Goal: Information Seeking & Learning: Get advice/opinions

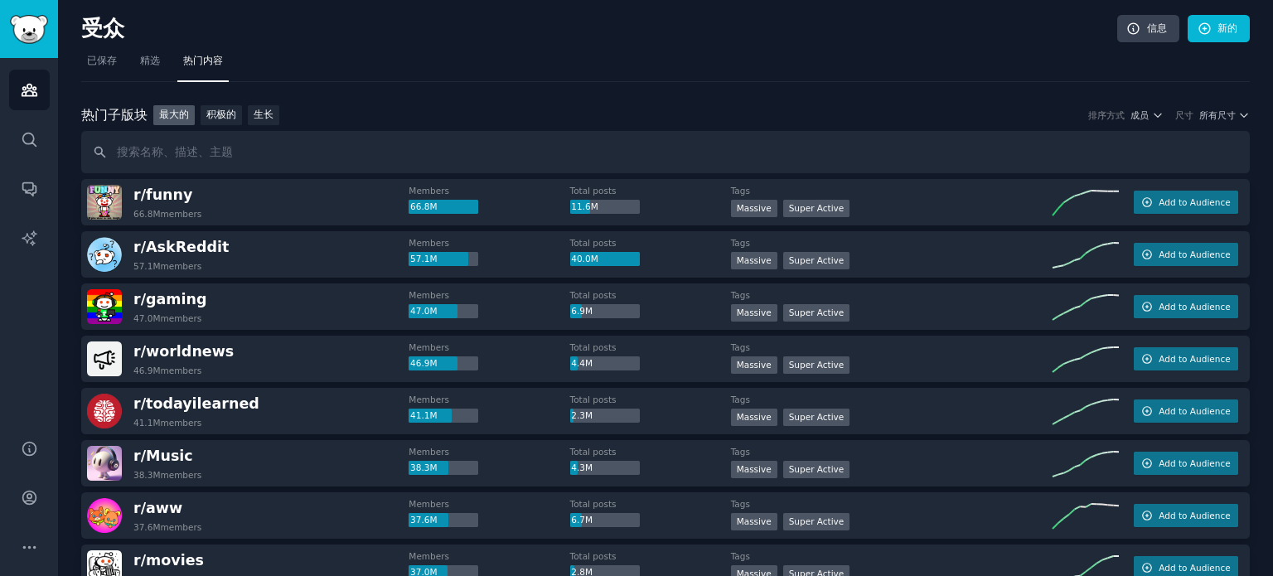
click at [113, 58] on font "已保存" at bounding box center [102, 61] width 30 height 12
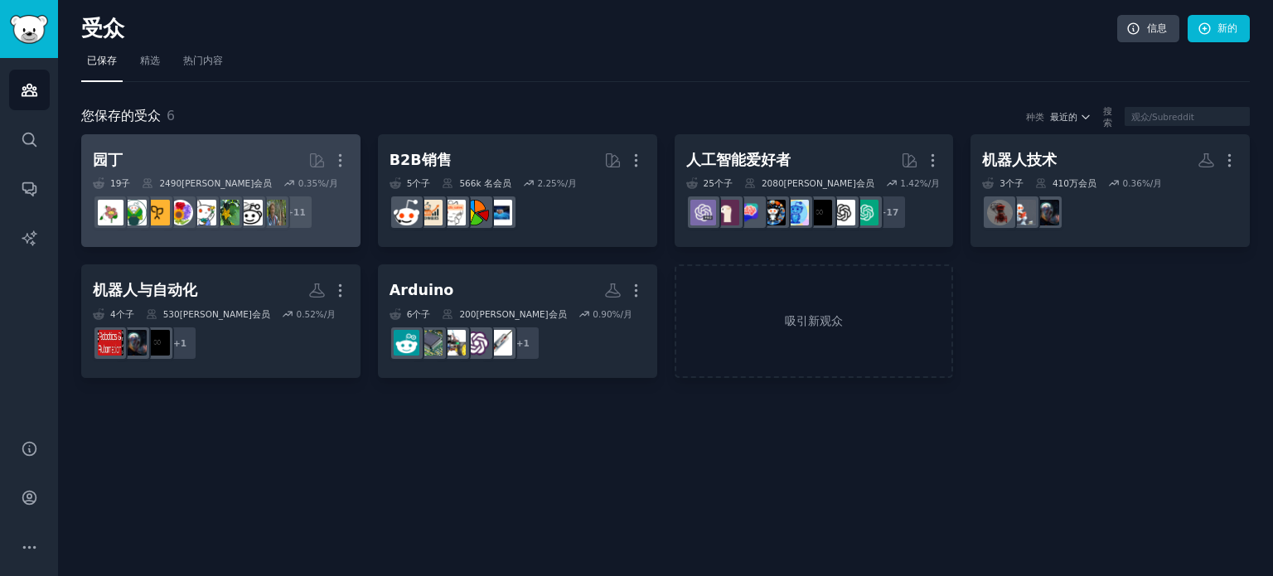
click at [272, 178] on div "19 子 ​ 2490万 会员 0.35 %/月" at bounding box center [221, 183] width 256 height 12
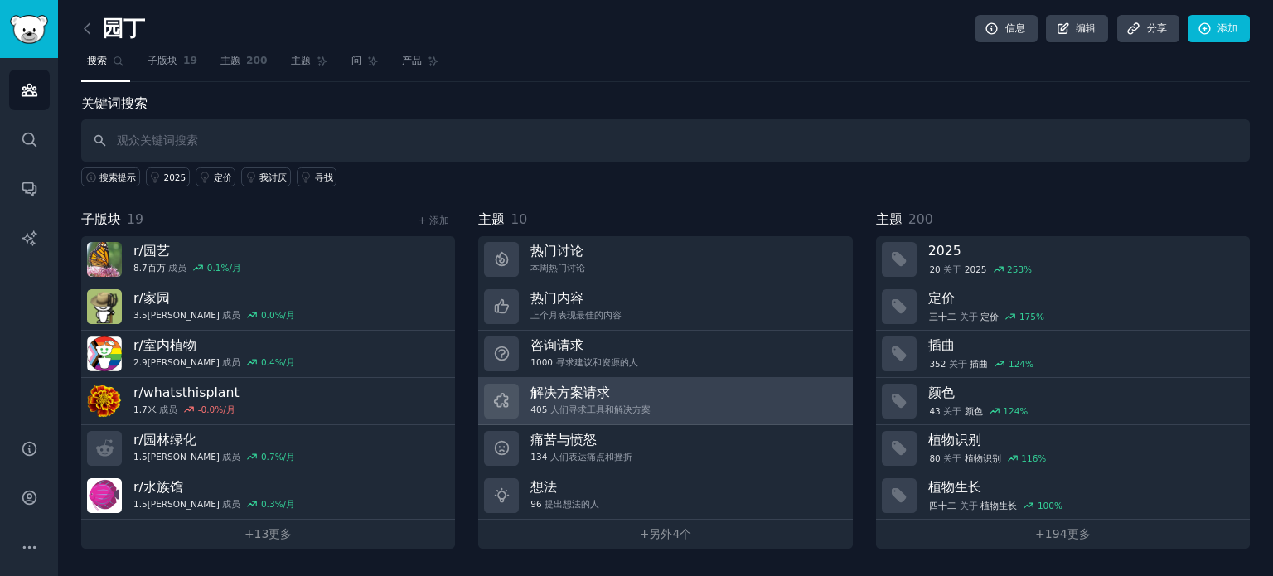
click at [606, 397] on font "解决方案请求" at bounding box center [570, 392] width 80 height 16
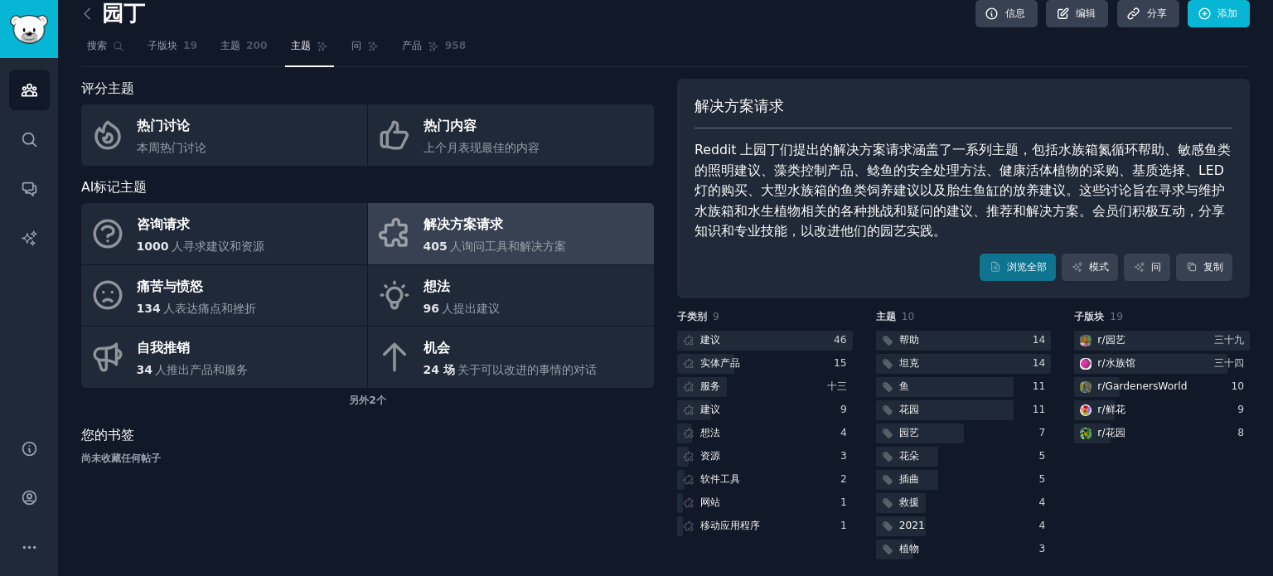
scroll to position [23, 0]
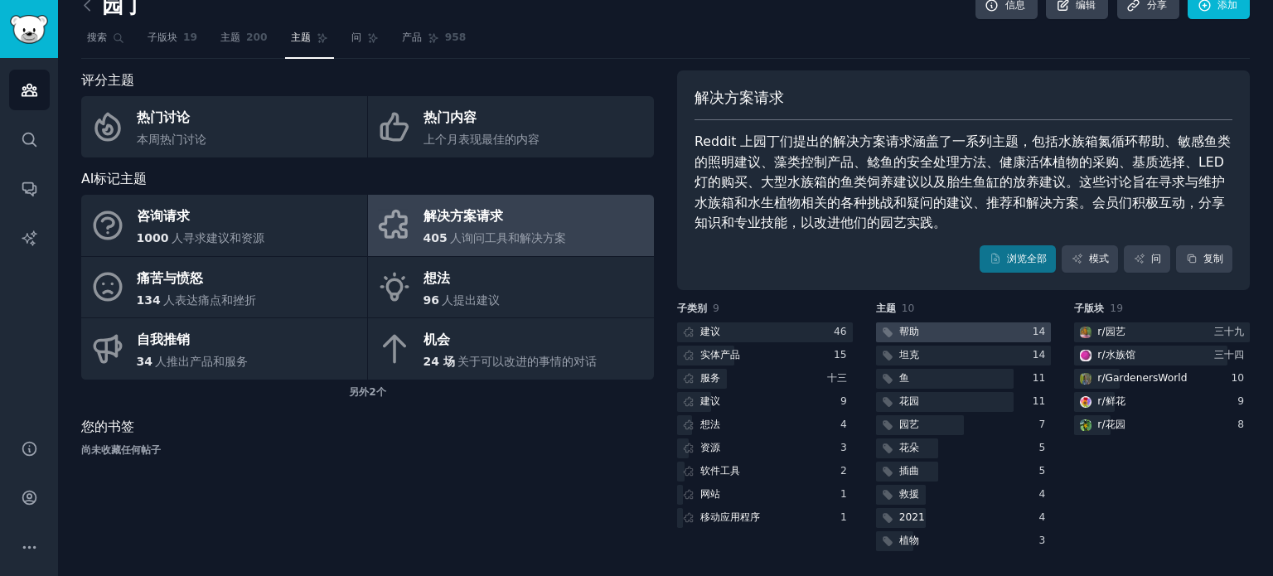
click at [941, 327] on div at bounding box center [964, 332] width 176 height 21
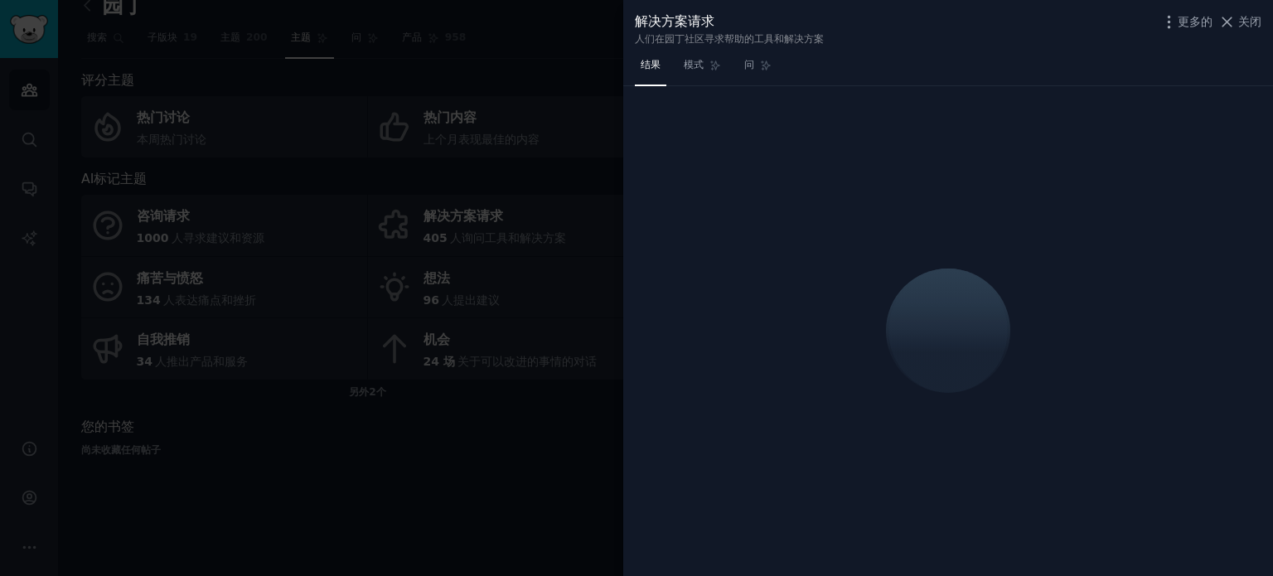
click at [487, 519] on div at bounding box center [636, 288] width 1273 height 576
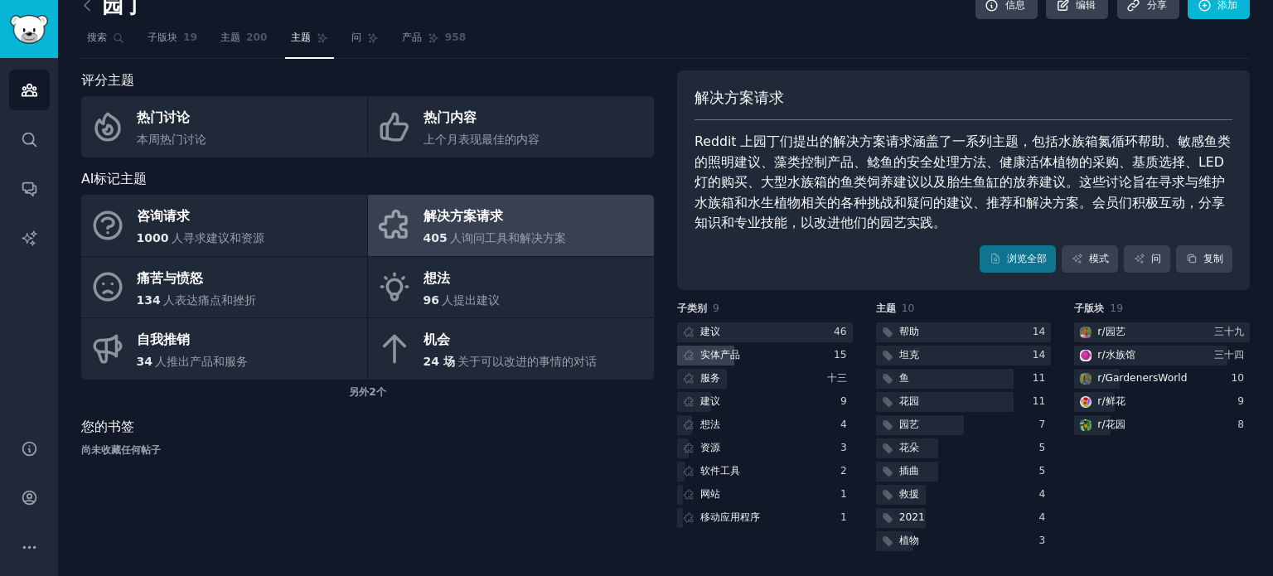
click at [719, 354] on font "实体产品" at bounding box center [720, 355] width 40 height 12
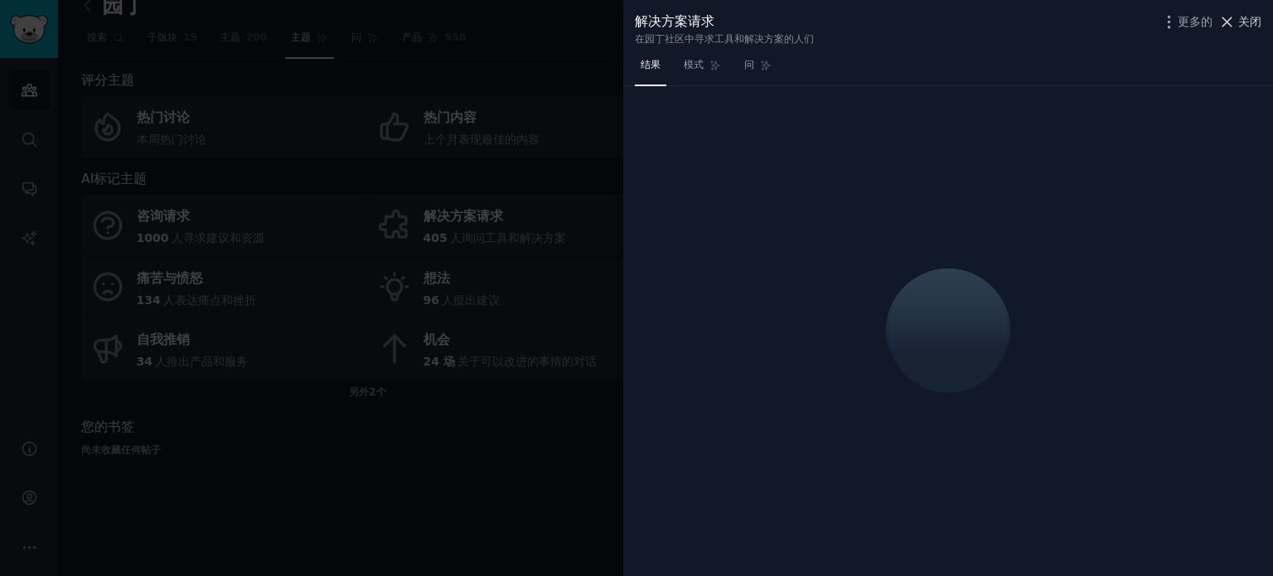
click at [1241, 24] on font "关闭" at bounding box center [1249, 21] width 23 height 13
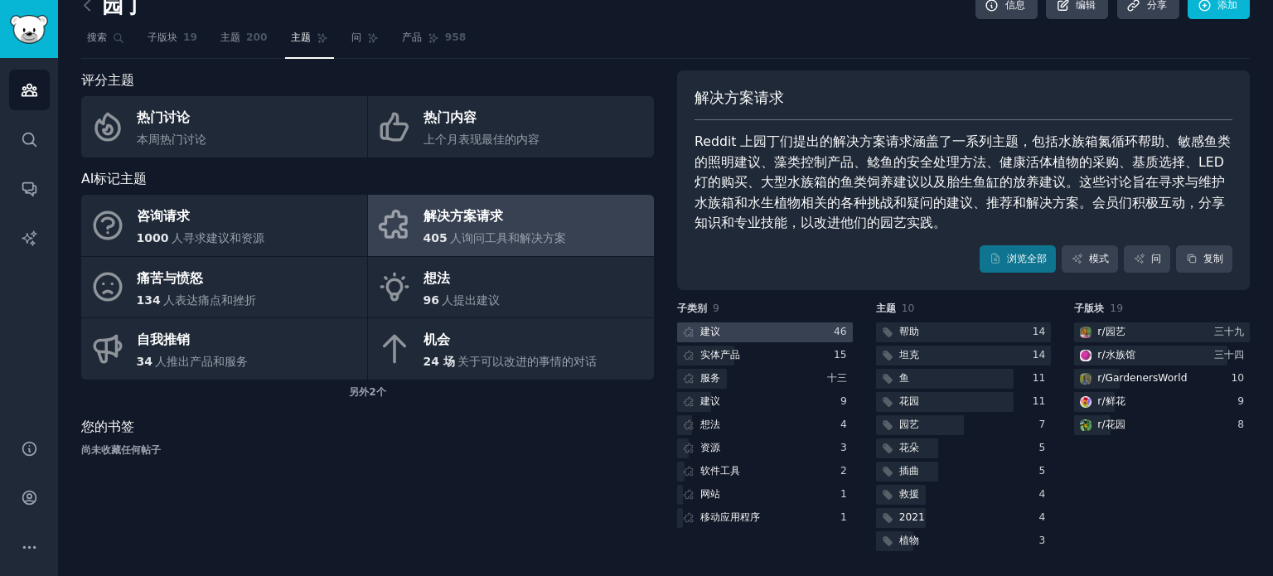
click at [761, 329] on div at bounding box center [765, 332] width 176 height 21
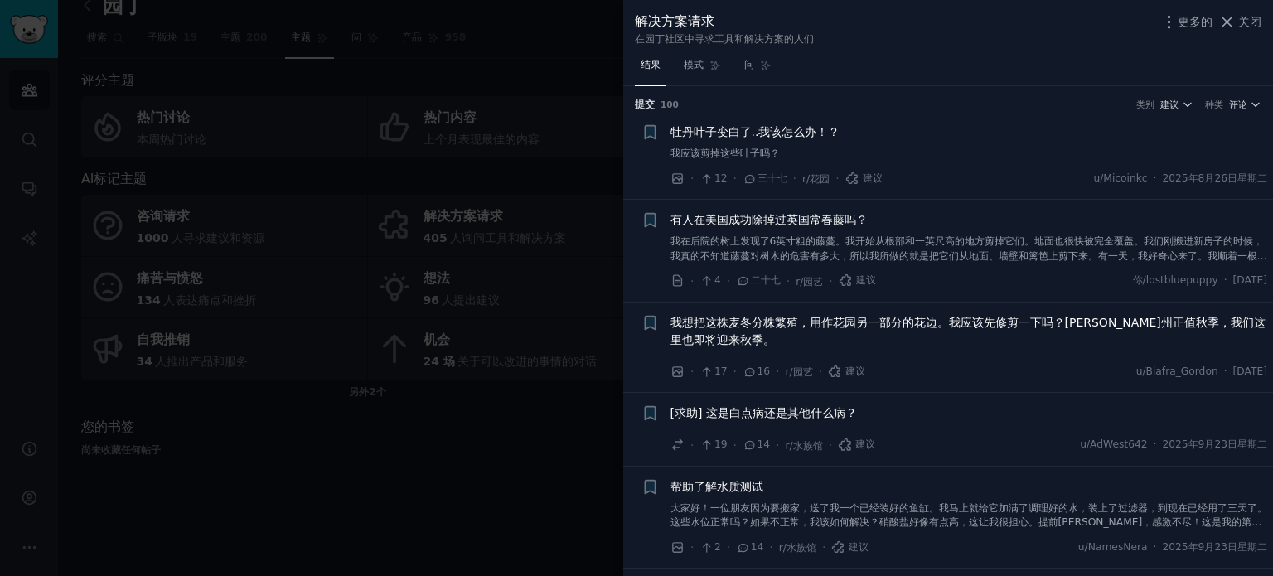
click at [892, 238] on font "我在后院的树上发现了6英寸粗的藤蔓。我开始从根部和一英尺高的地方剪掉它们。地面也很快被完全覆盖。我们刚搬进新房子的时候，我真的不知道藤蔓对树木的危害有多大，所…" at bounding box center [968, 263] width 597 height 56
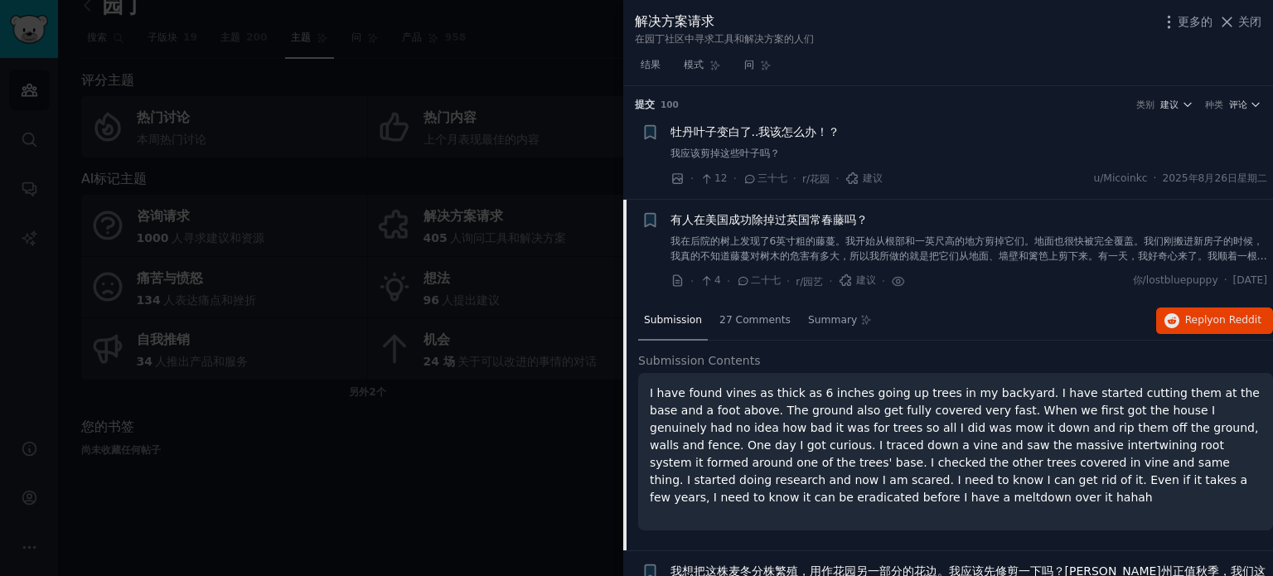
scroll to position [114, 0]
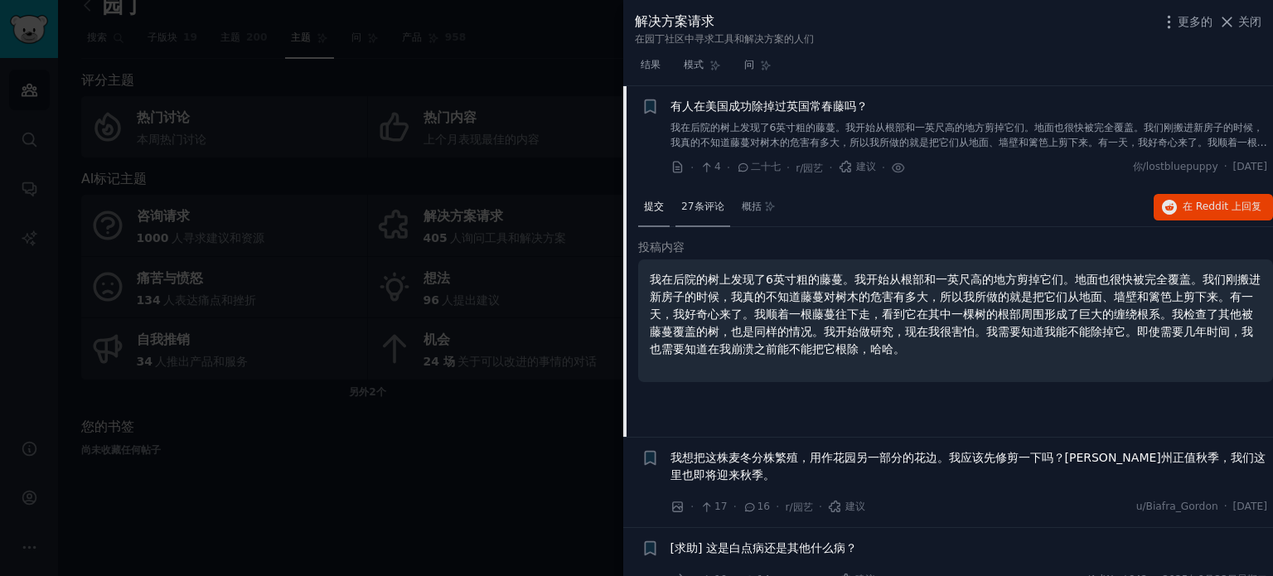
click at [686, 200] on font "27条评论" at bounding box center [702, 206] width 43 height 12
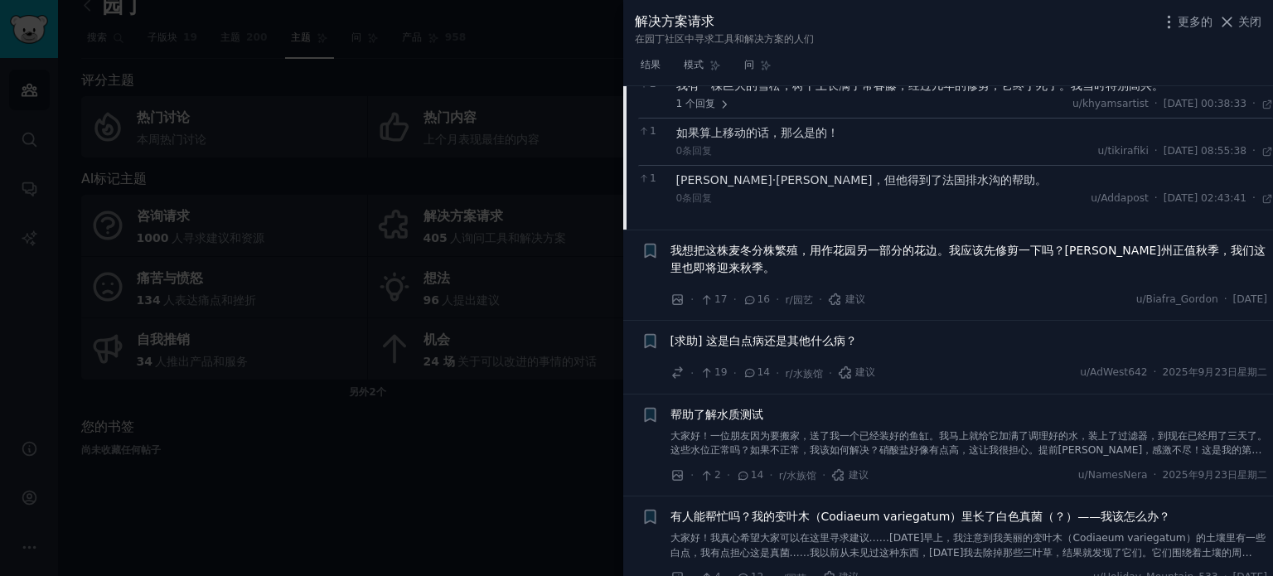
scroll to position [1025, 0]
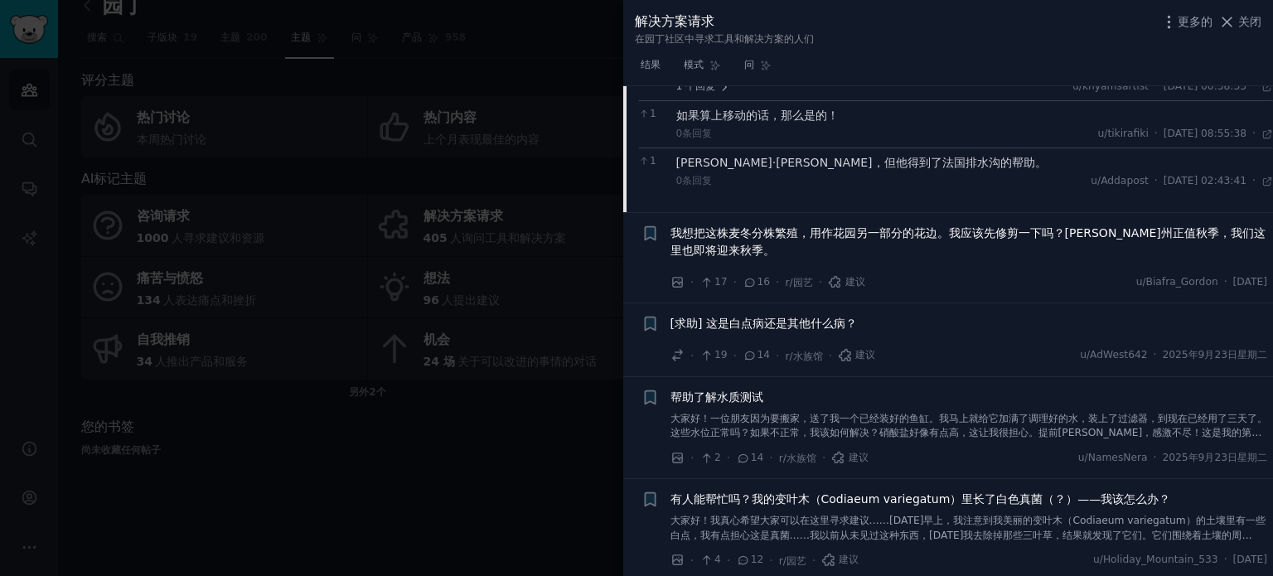
click at [797, 321] on font "[求助] 这是白点病还是其他什么病？" at bounding box center [763, 322] width 186 height 13
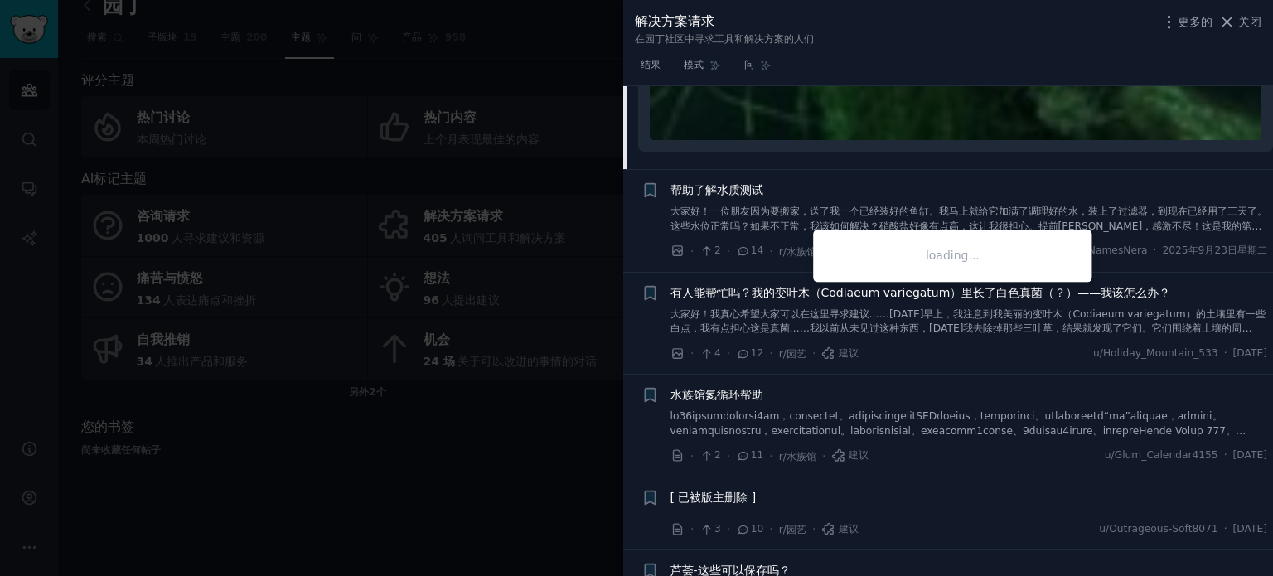
scroll to position [886, 0]
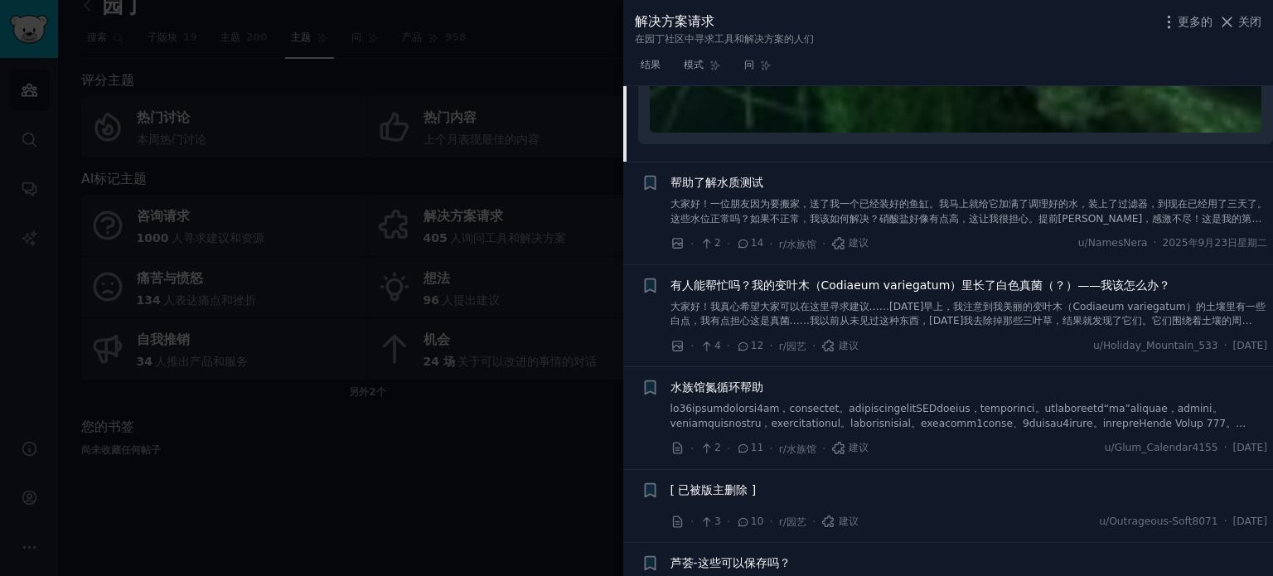
click at [968, 211] on font "大家好！一位朋友因为要搬家，送了我一个已经装好的鱼缸。我马上就给它加满了调理好的水，装上了过滤器，到现在已经用了三天了。这些水位正常吗？如果不正常，我该如何解…" at bounding box center [968, 218] width 597 height 41
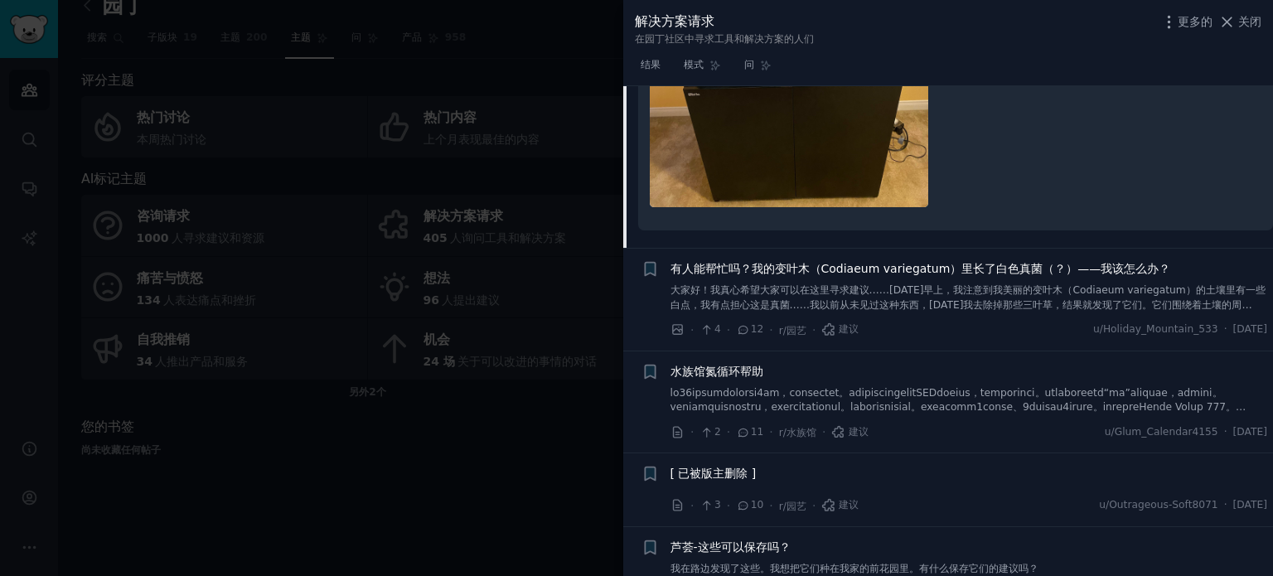
scroll to position [1374, 0]
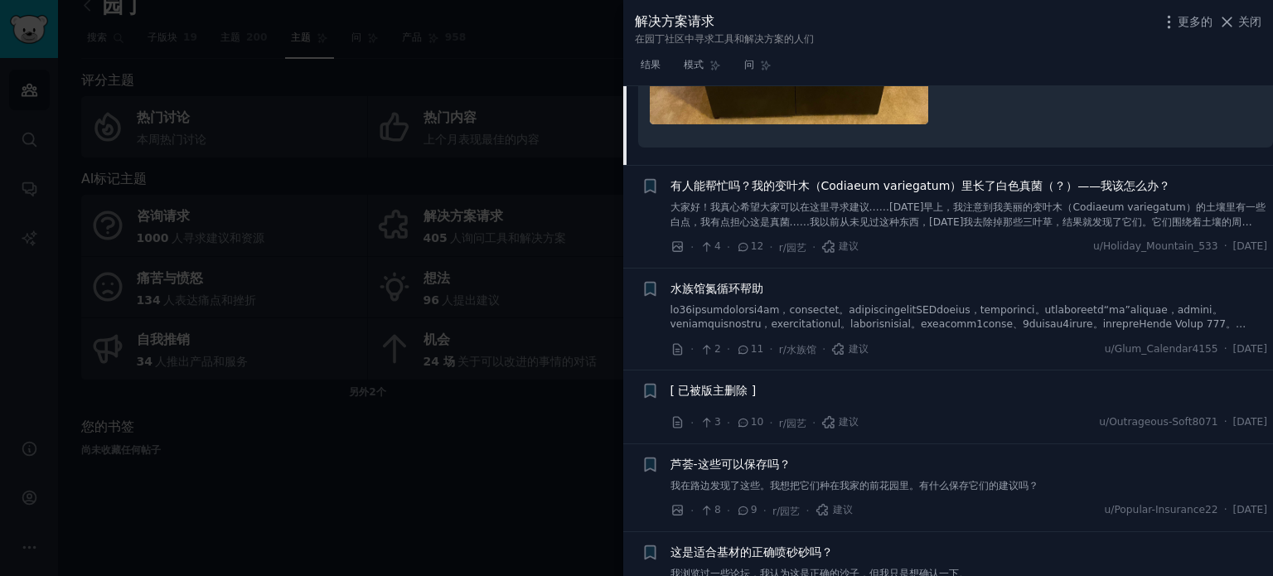
click at [884, 304] on font at bounding box center [958, 332] width 576 height 56
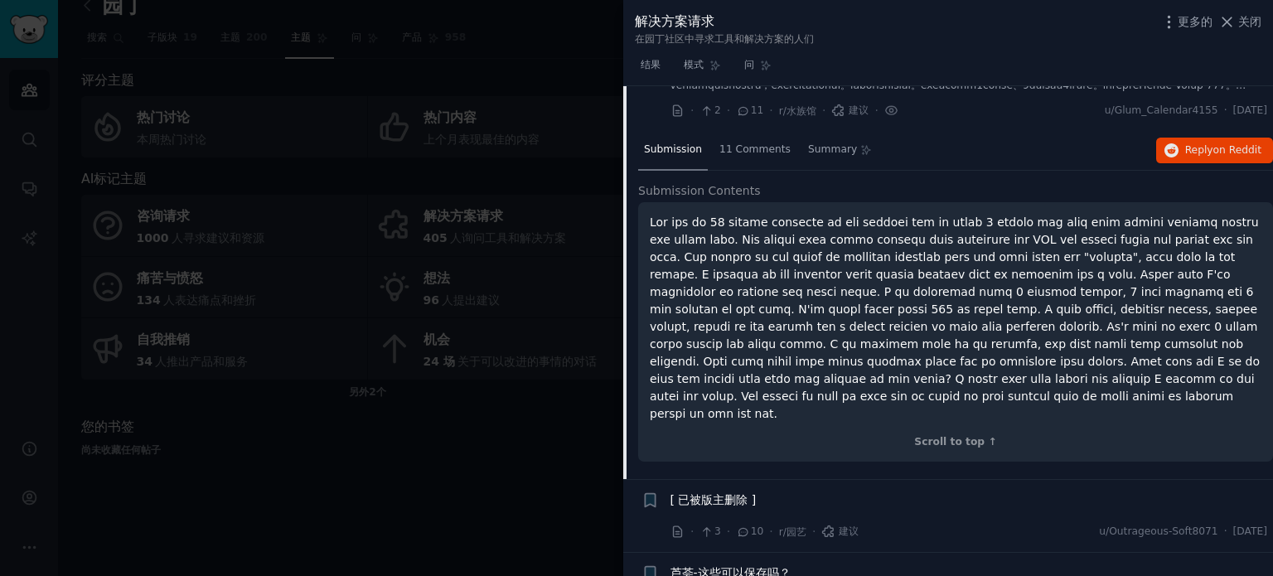
scroll to position [583, 0]
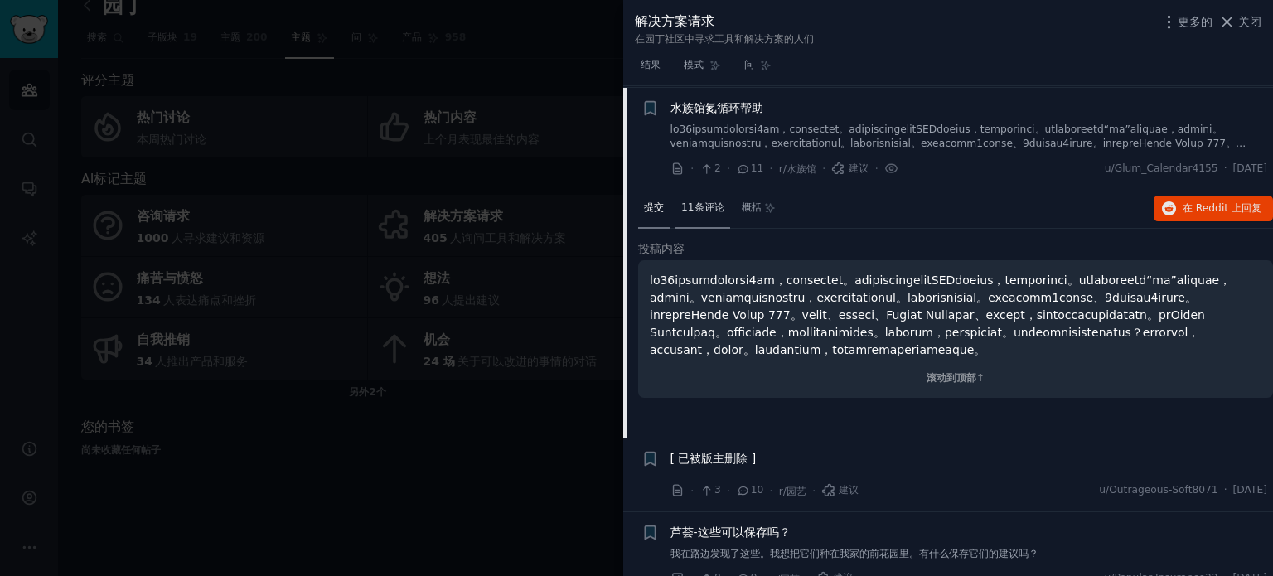
click at [686, 203] on font "11条评论" at bounding box center [702, 207] width 43 height 12
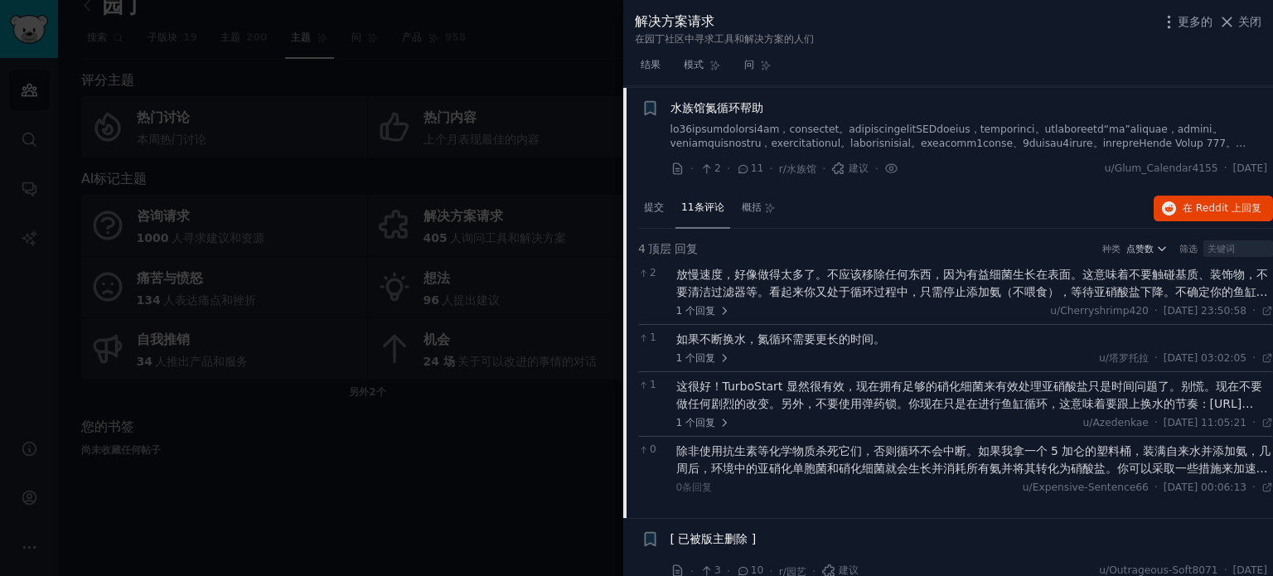
click at [785, 287] on font "放慢速度，好像做得太多了。不应该移除任何东西，因为有益细菌生长在表面。这意味着不要触碰基质、装饰物，不要清洁过滤器等。看起来你又处于循环过程中，只需停止添加氨…" at bounding box center [972, 300] width 592 height 65
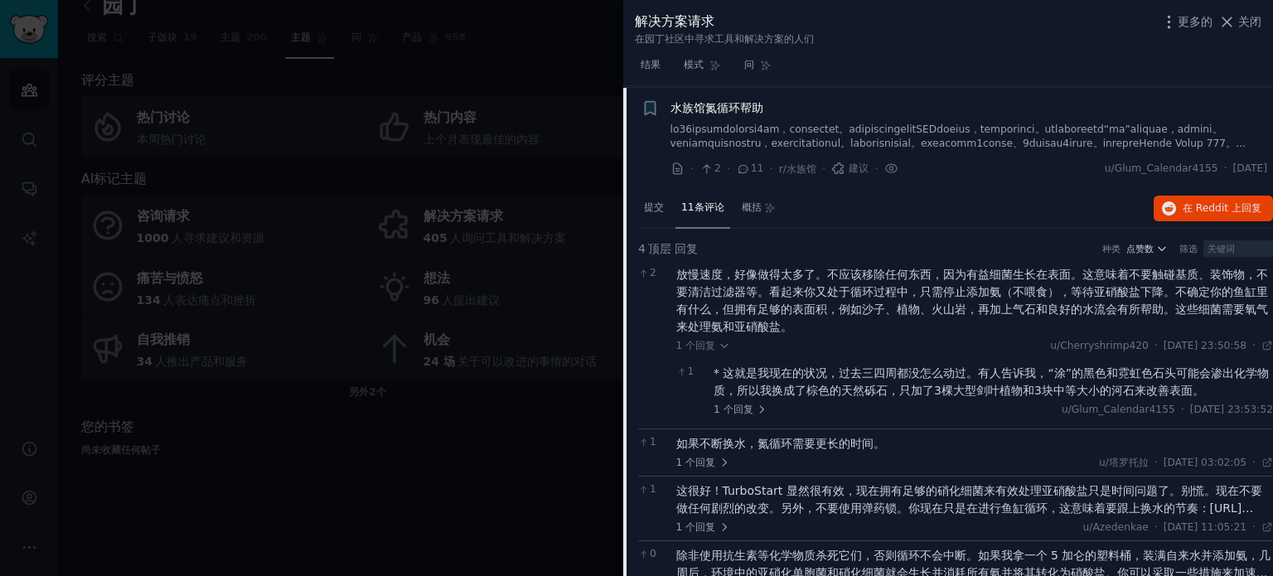
scroll to position [666, 0]
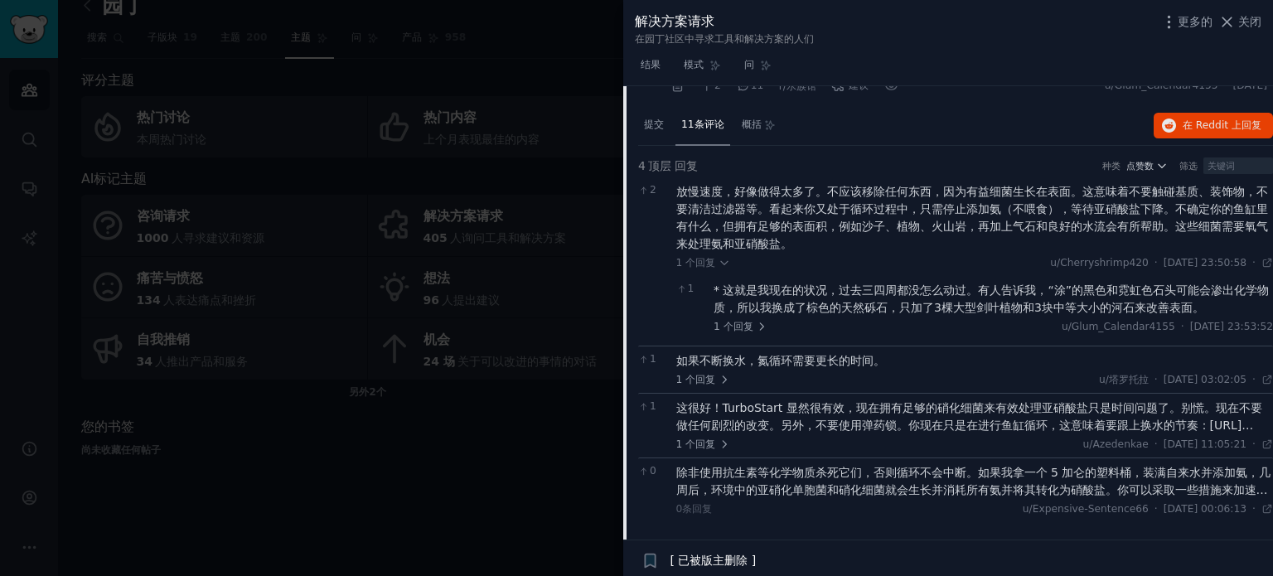
click at [761, 360] on font "如果不断换水，氮循环需要更长的时间。" at bounding box center [780, 360] width 209 height 13
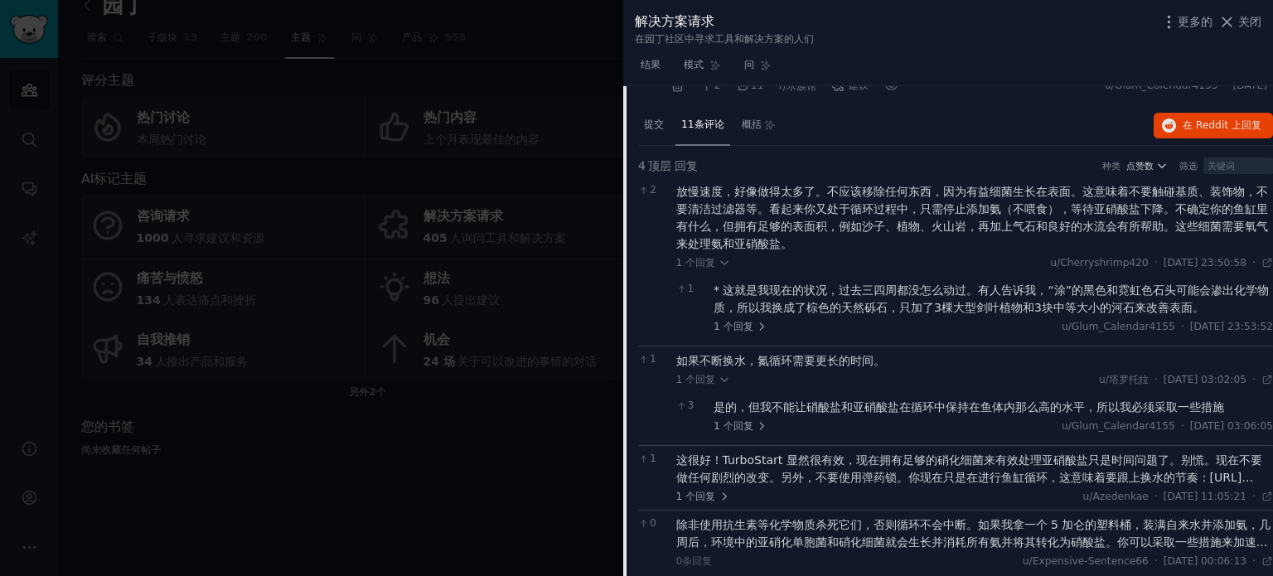
scroll to position [749, 0]
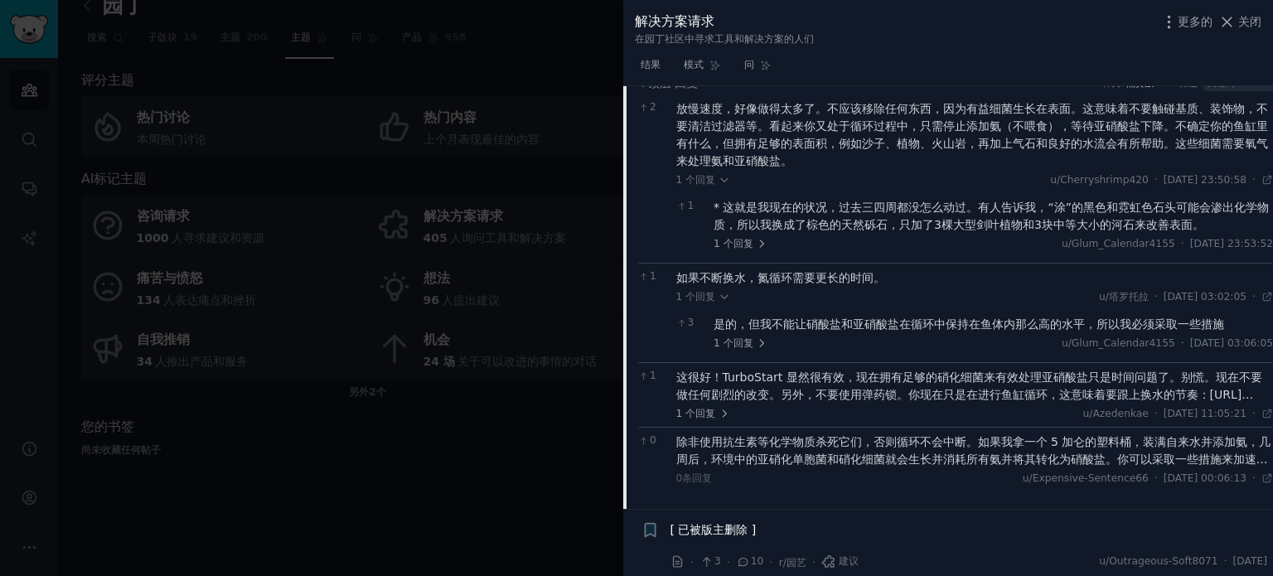
click at [809, 331] on div "是的，但我不能让硝酸盐和亚硝酸盐在循环中保持在鱼体内那么高的水平，所以我必须采取一些措施 1 个 回复 u/Glum_Calendar4155 · [DATE…" at bounding box center [992, 333] width 559 height 35
click at [740, 326] on font "是的，但我不能让硝酸盐和亚硝酸盐在循环中保持在鱼体内那么高的水平，所以我必须采取一些措施" at bounding box center [968, 323] width 510 height 13
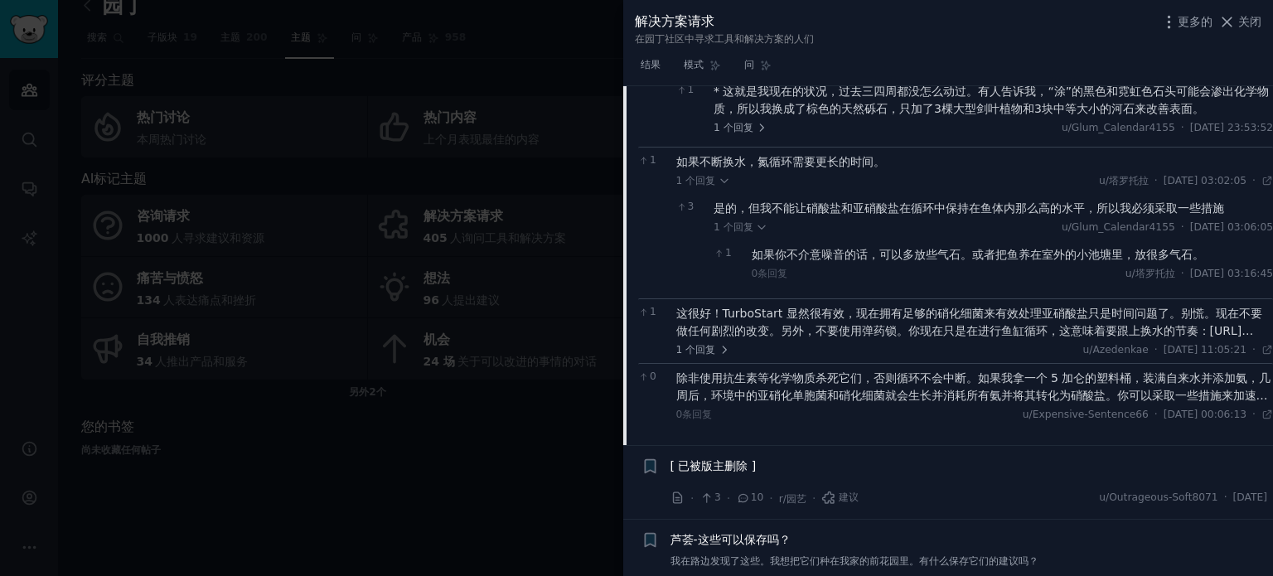
scroll to position [915, 0]
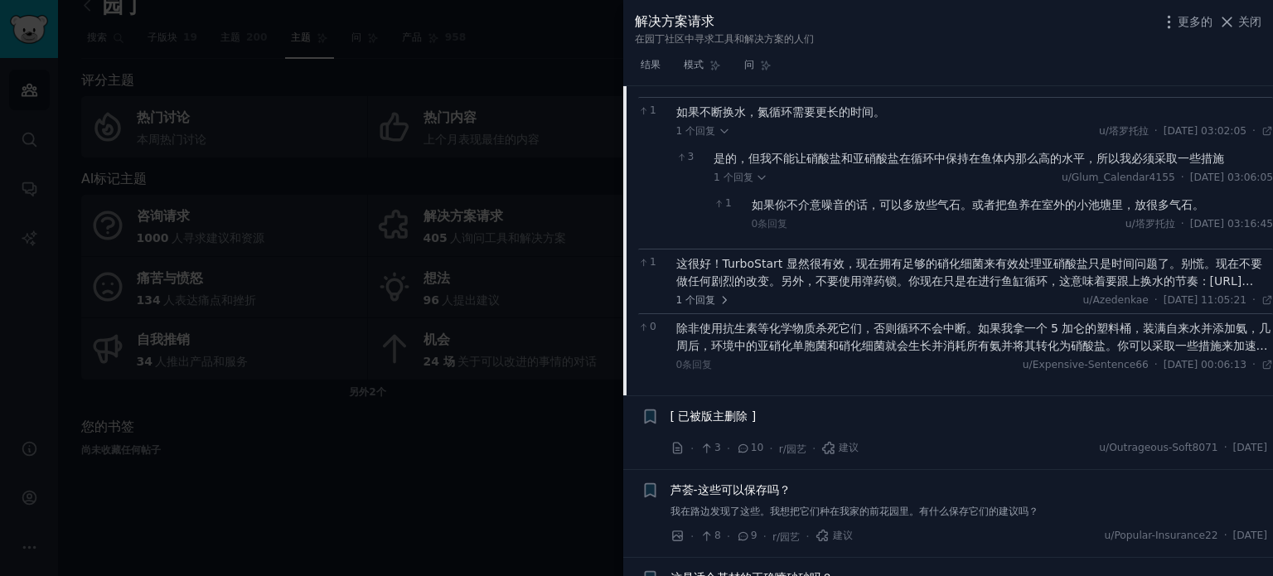
click at [743, 280] on font "这很好！TurboStart 显然很有效，现在拥有足够的硝化细菌来有效处理亚硝酸盐只是时间问题了。别慌。现在不要做任何剧烈的改变。另外，不要使用弹药锁。你现在…" at bounding box center [969, 281] width 586 height 48
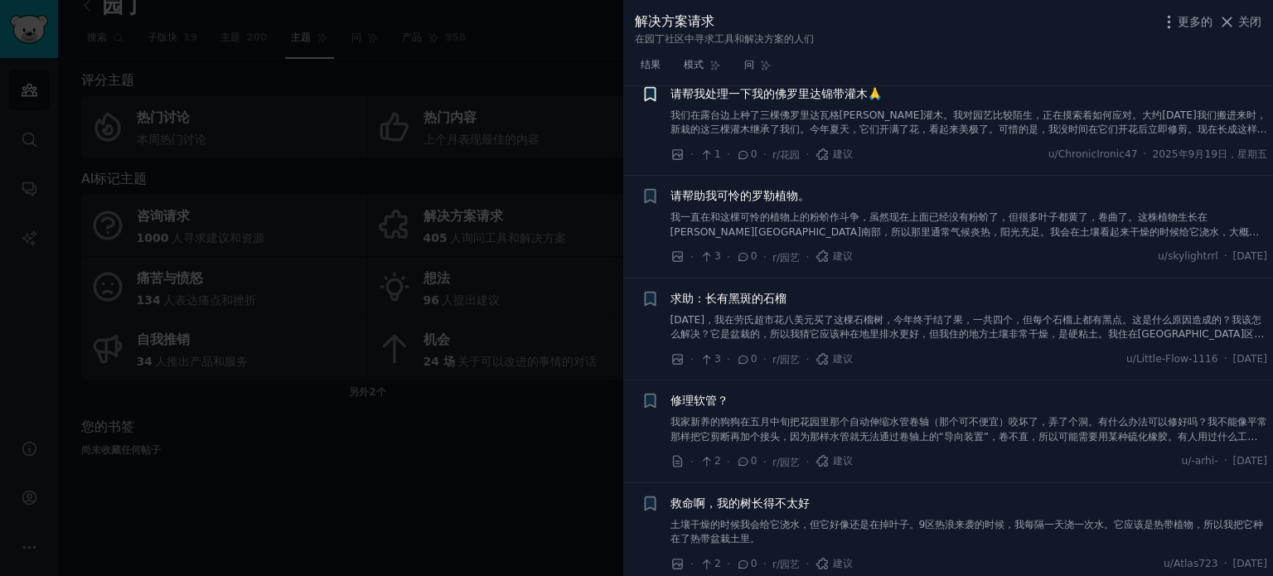
scroll to position [4490, 0]
click at [814, 416] on font "我家新养的狗狗在五月中旬把花园里那个自动伸缩水管卷轴（那个可不便宜）咬坏了，弄了个洞。有什么办法可以修好吗？我不能像平常那样把它剪断再加个接头，因为那样水管就…" at bounding box center [968, 433] width 597 height 41
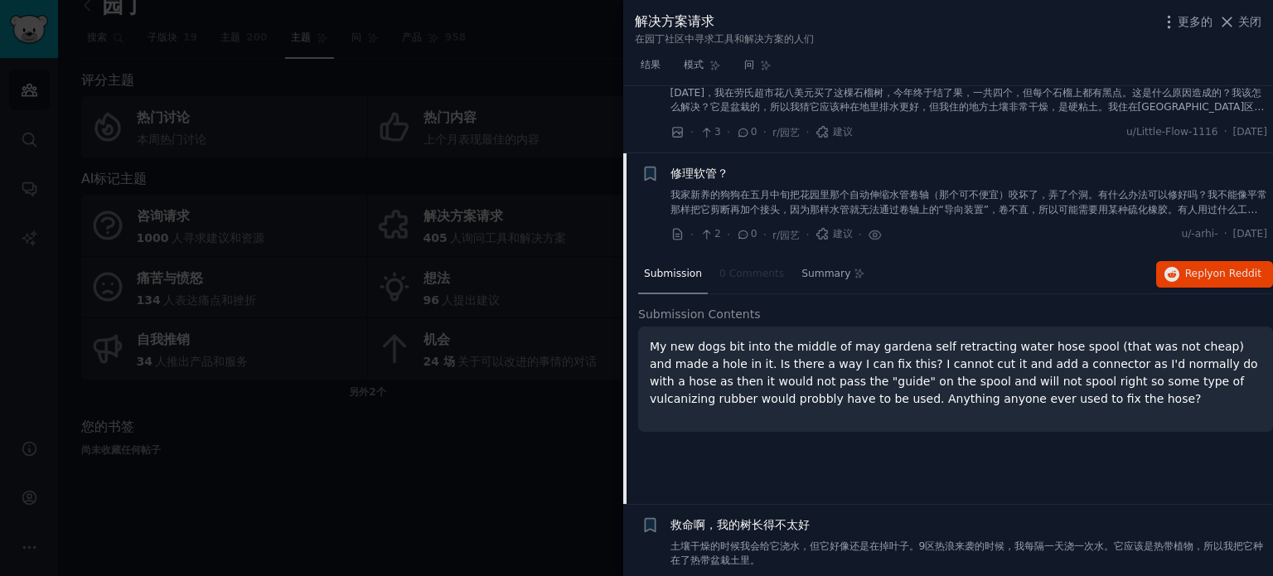
scroll to position [4097, 0]
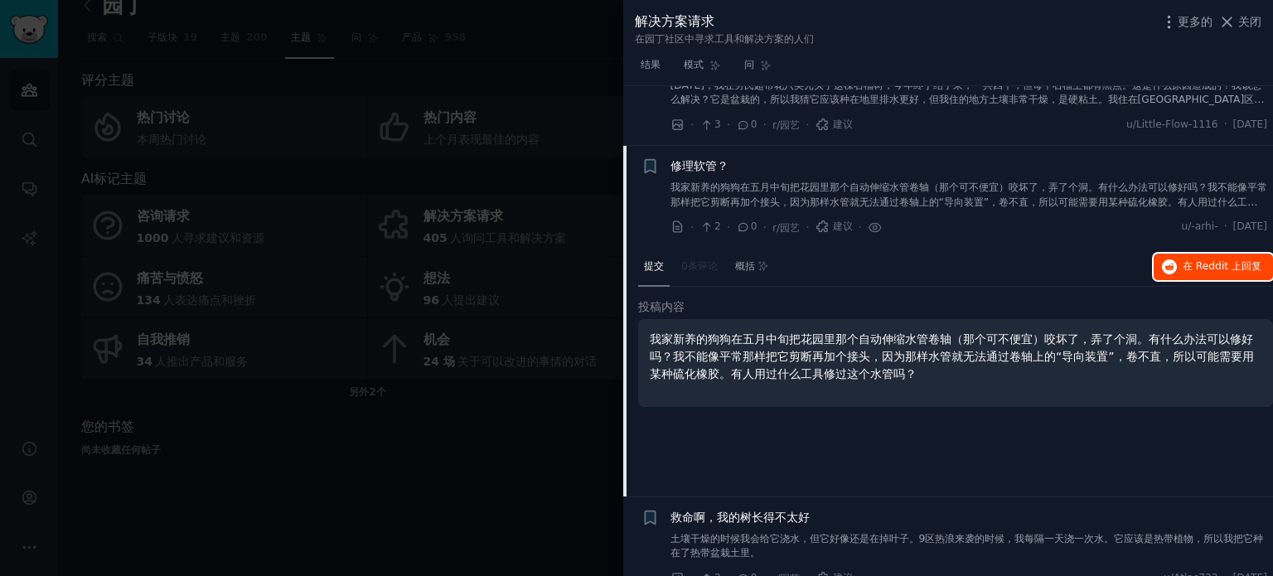
click at [1194, 260] on font "在 Reddit 上" at bounding box center [1211, 266] width 59 height 12
click at [802, 509] on div "救命啊，我的树长得不太好 土壤干燥的时候我会给它浇水，但它好像还是在掉叶子。9区热浪来袭的时候，我每隔一天浇一次水。它应该是热带植物，所以我把它种在了热带盆栽…" at bounding box center [968, 535] width 597 height 52
click at [759, 533] on font "土壤干燥的时候我会给它浇水，但它好像还是在掉叶子。9区热浪来袭的时候，我每隔一天浇一次水。它应该是热带植物，所以我把它种在了热带盆栽土里。" at bounding box center [966, 546] width 593 height 27
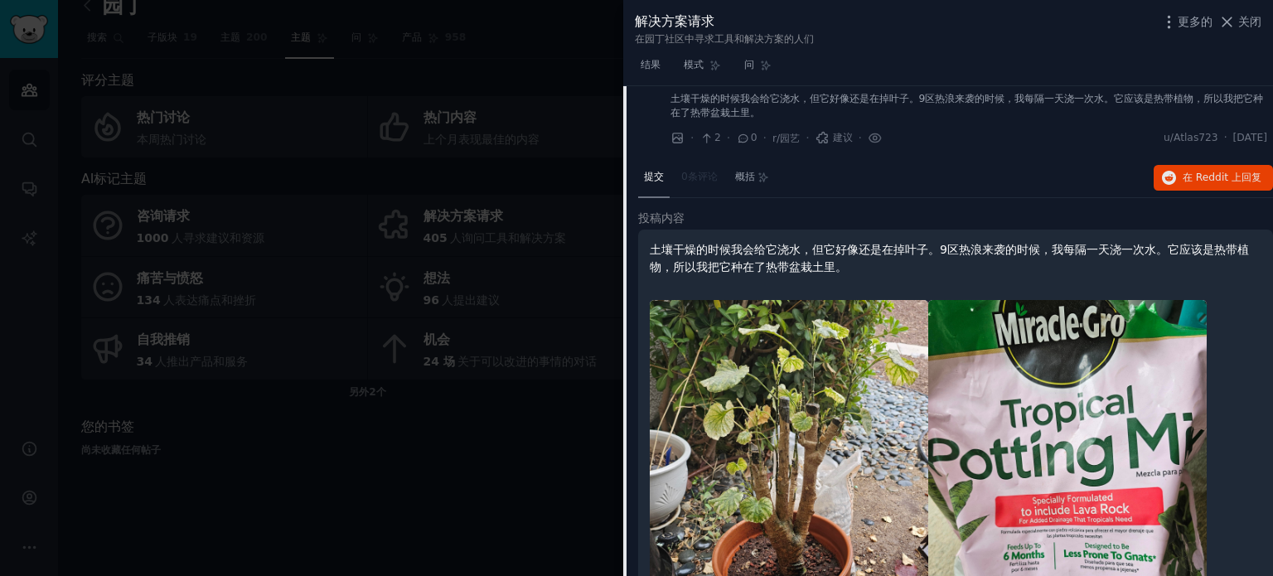
scroll to position [4069, 0]
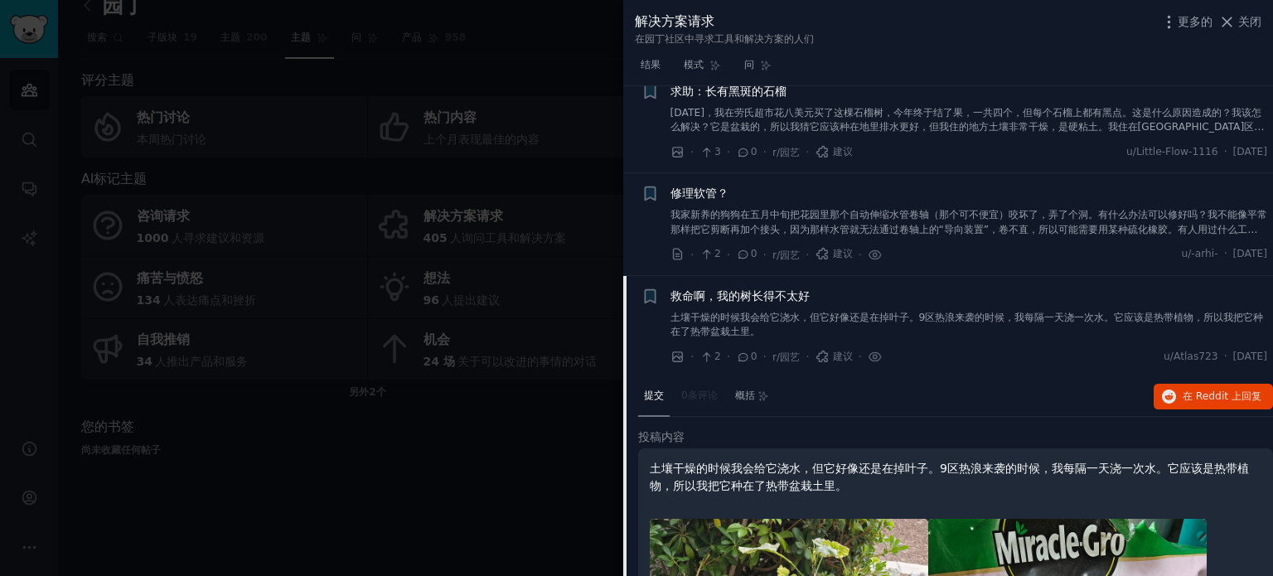
click at [712, 312] on font "土壤干燥的时候我会给它浇水，但它好像还是在掉叶子。9区热浪来袭的时候，我每隔一天浇一次水。它应该是热带植物，所以我把它种在了热带盆栽土里。" at bounding box center [966, 325] width 593 height 27
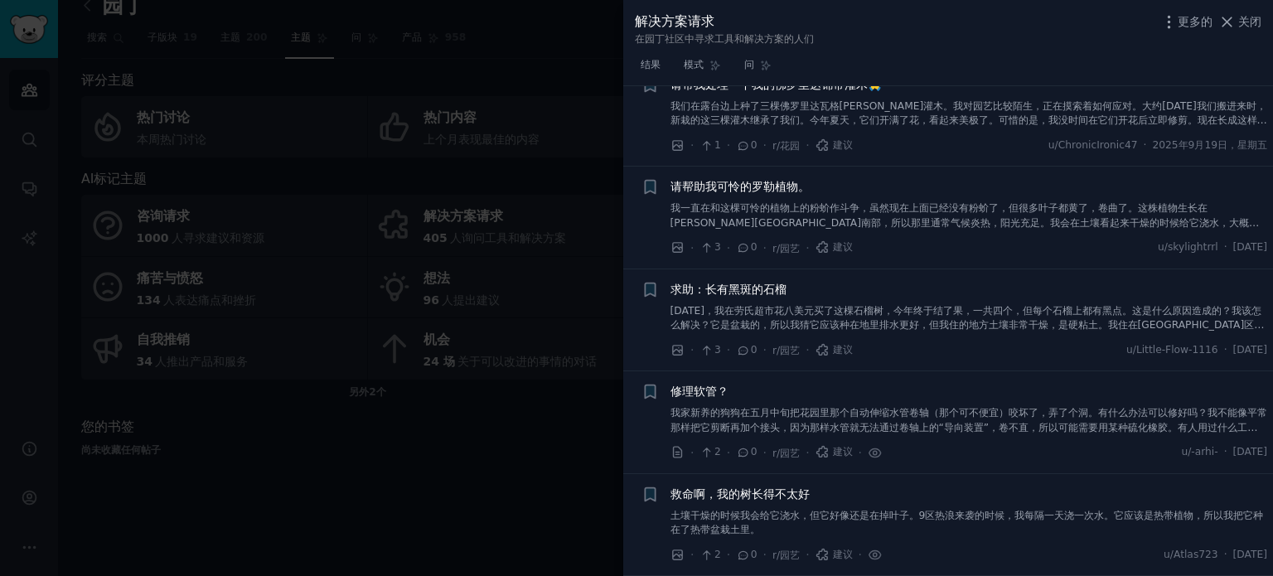
scroll to position [3848, 0]
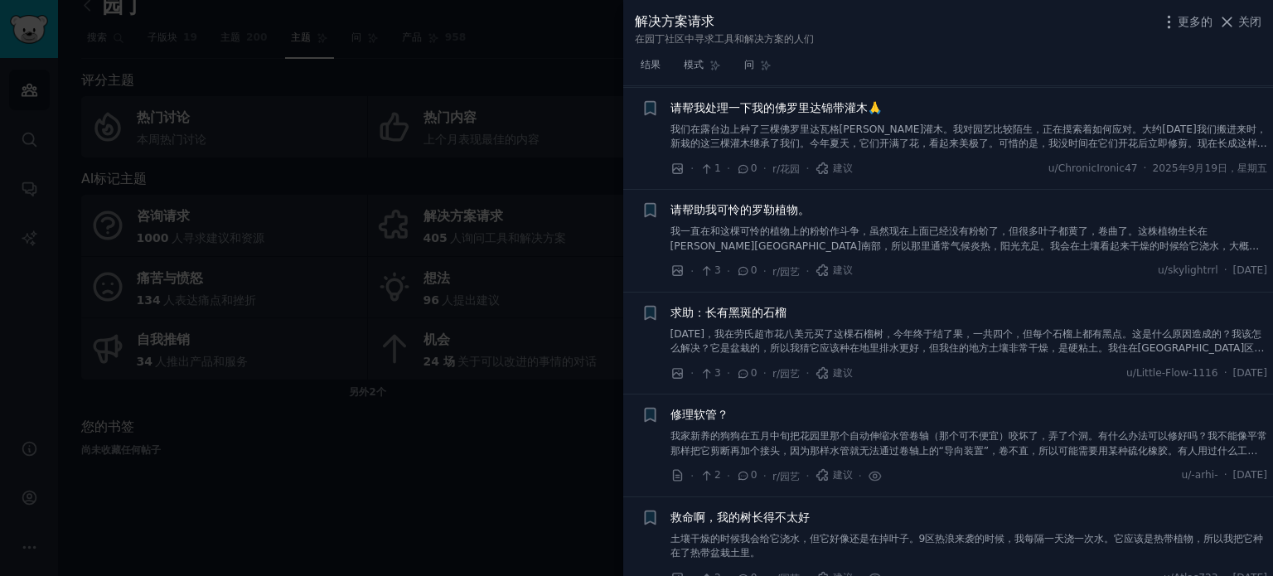
click at [799, 533] on font "土壤干燥的时候我会给它浇水，但它好像还是在掉叶子。9区热浪来袭的时候，我每隔一天浇一次水。它应该是热带植物，所以我把它种在了热带盆栽土里。" at bounding box center [966, 546] width 593 height 27
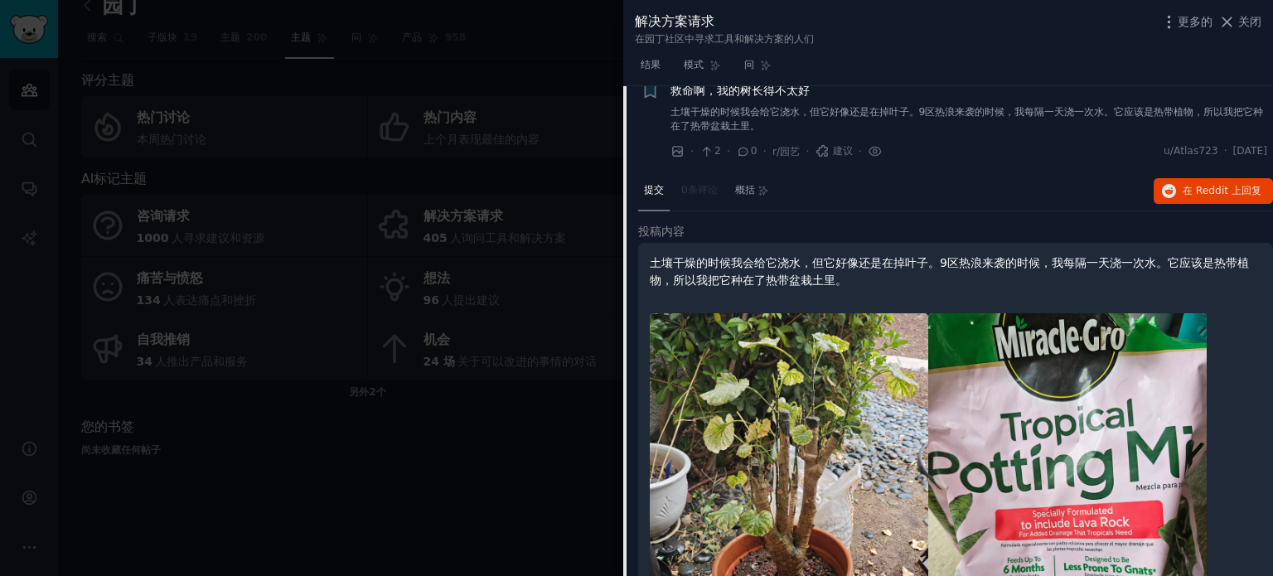
scroll to position [4235, 0]
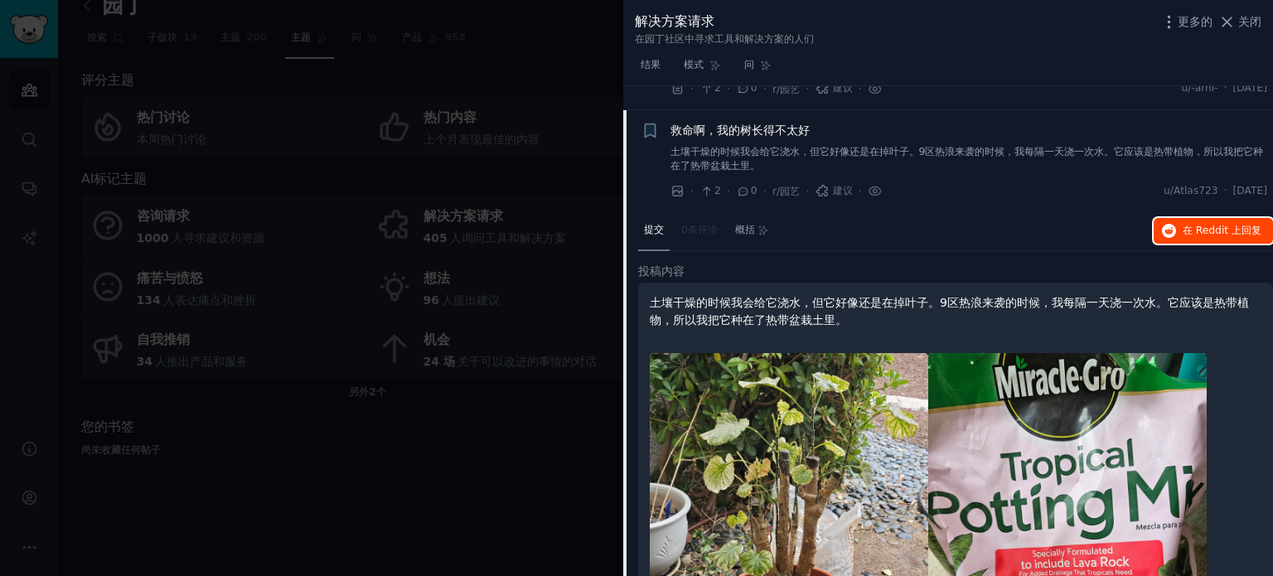
click at [1200, 225] on font "在 Reddit 上" at bounding box center [1211, 231] width 59 height 12
click at [1233, 18] on icon at bounding box center [1226, 21] width 17 height 17
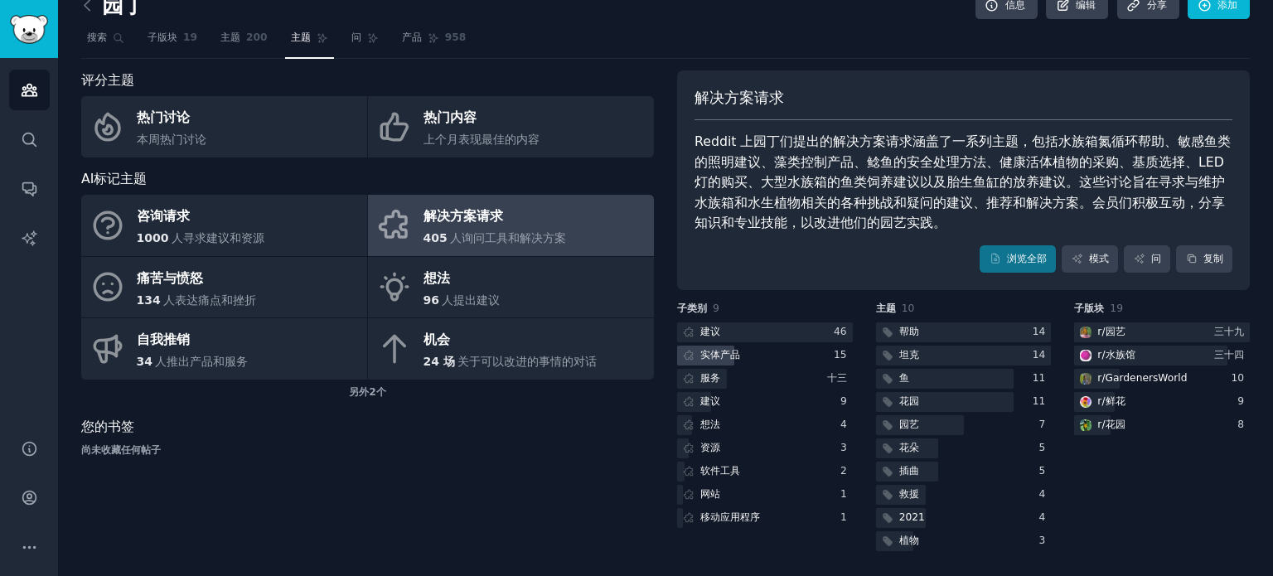
click at [719, 349] on font "实体产品" at bounding box center [720, 355] width 40 height 12
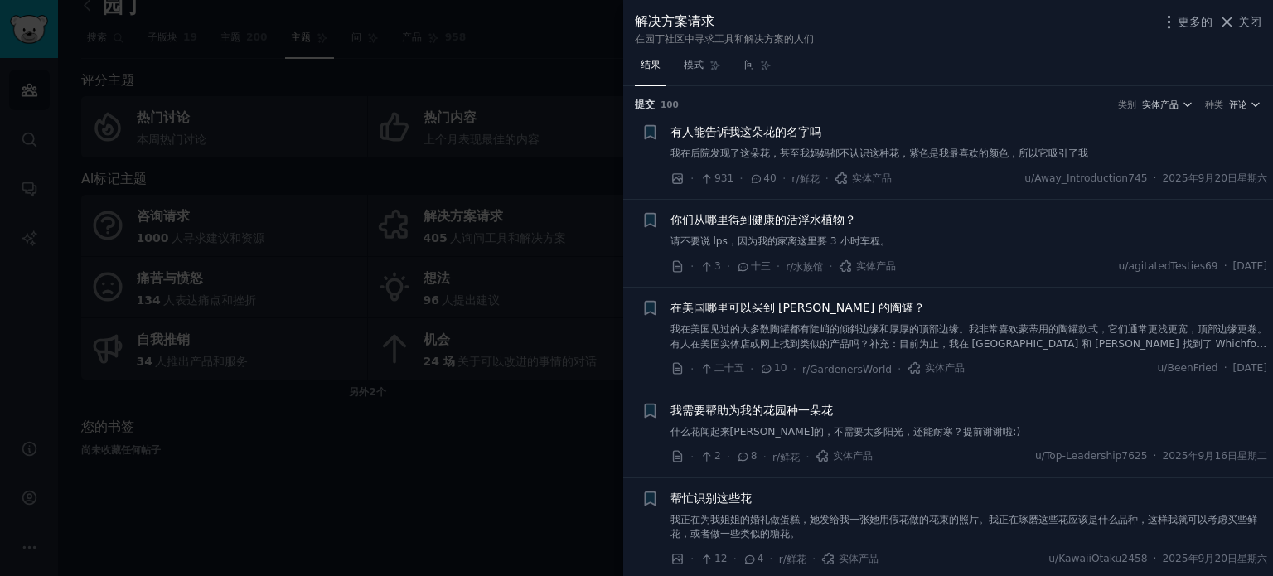
click at [769, 135] on font "有人能告诉我这朵花的名字吗" at bounding box center [745, 131] width 151 height 13
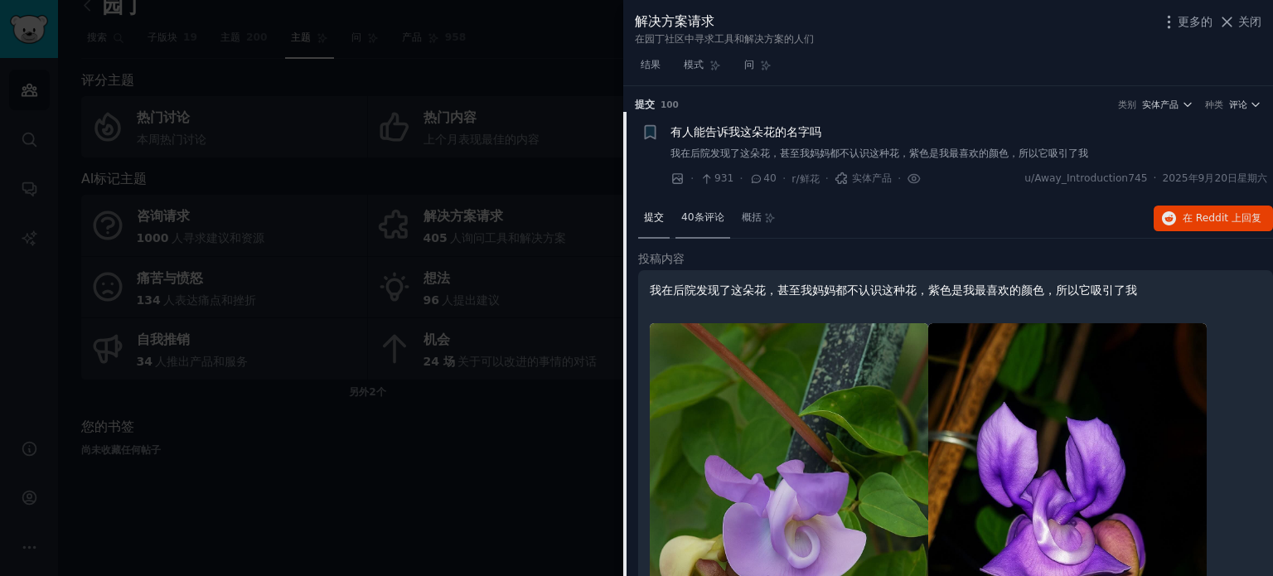
click at [703, 216] on font "40条评论" at bounding box center [702, 217] width 43 height 12
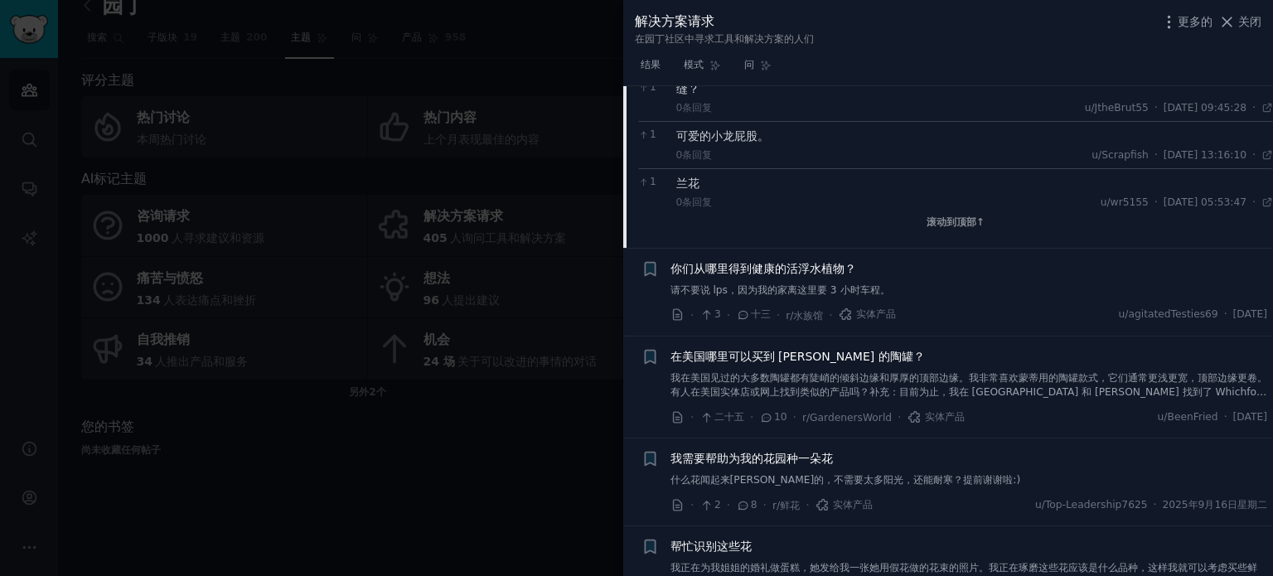
scroll to position [1326, 0]
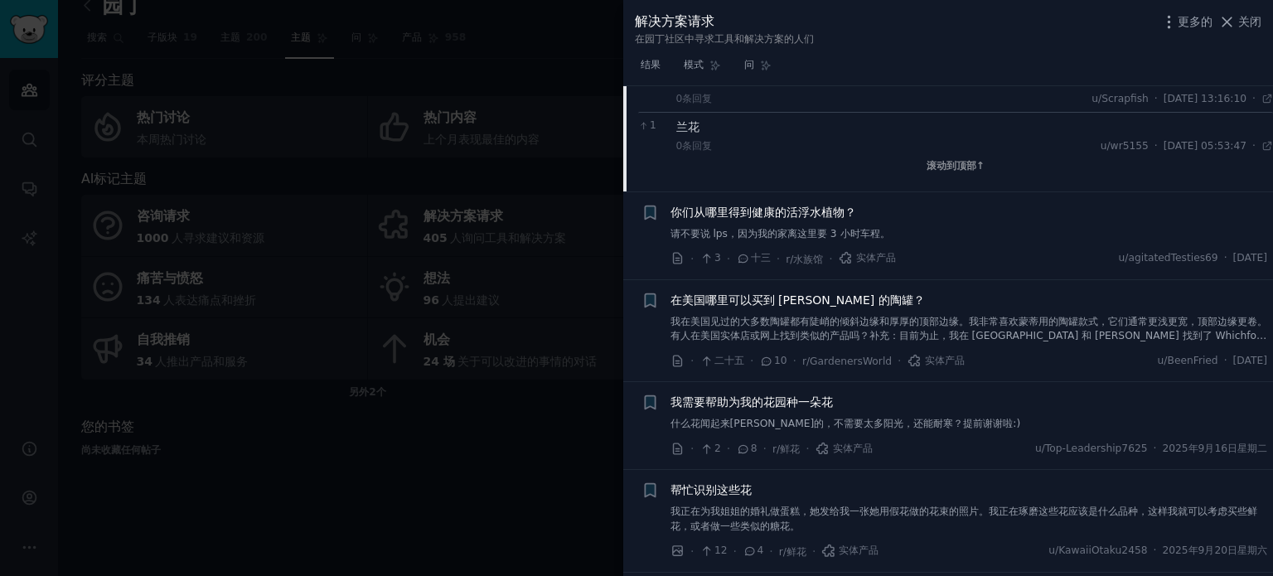
click at [732, 326] on font "我在美国见过的大多数陶罐都有陡峭的倾斜边缘和厚厚的顶部边缘。我非常喜欢蒙蒂用的陶罐款式，它们通常更浅更宽，顶部边缘更卷。有人在美国实体店或网上找到类似的产品吗…" at bounding box center [968, 336] width 597 height 41
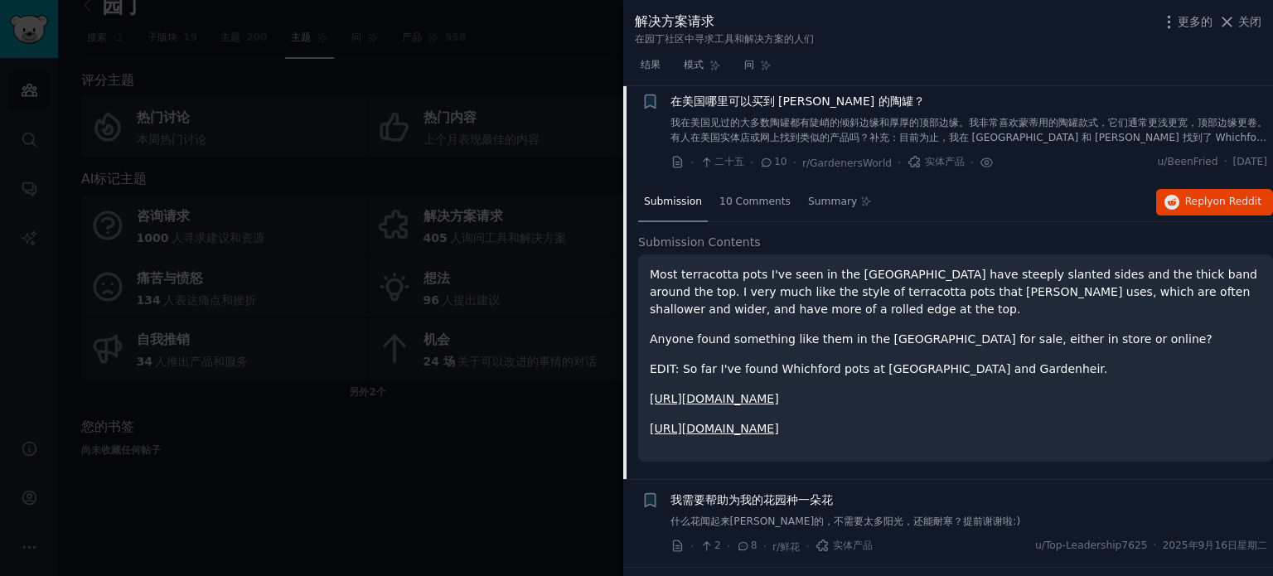
scroll to position [201, 0]
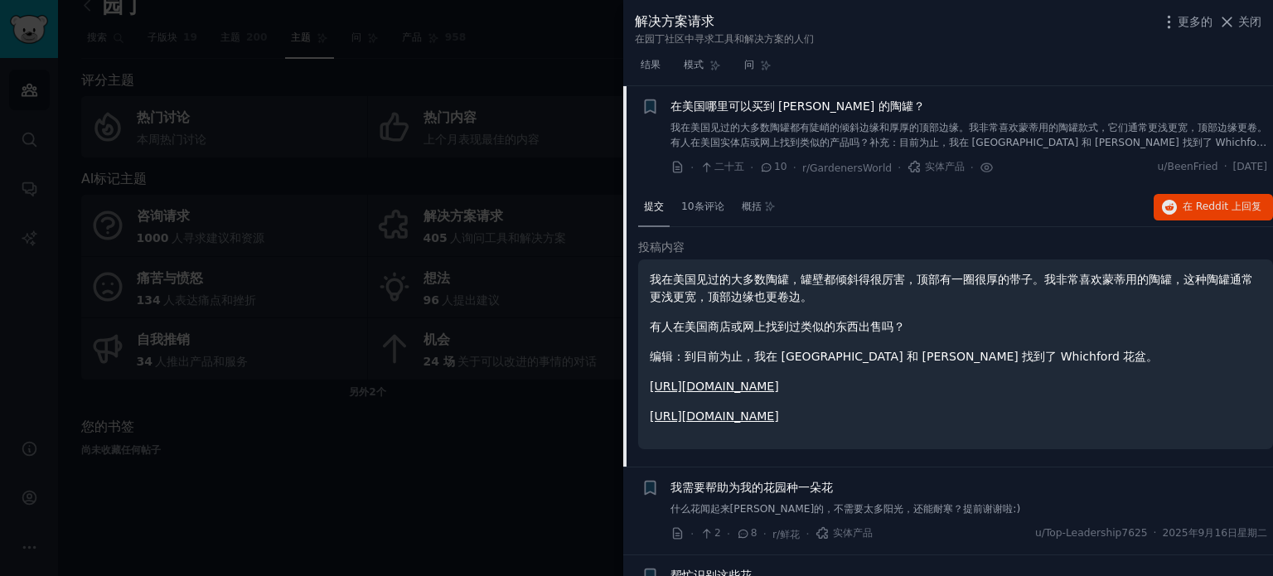
click at [688, 385] on font "[URL][DOMAIN_NAME]" at bounding box center [714, 385] width 129 height 13
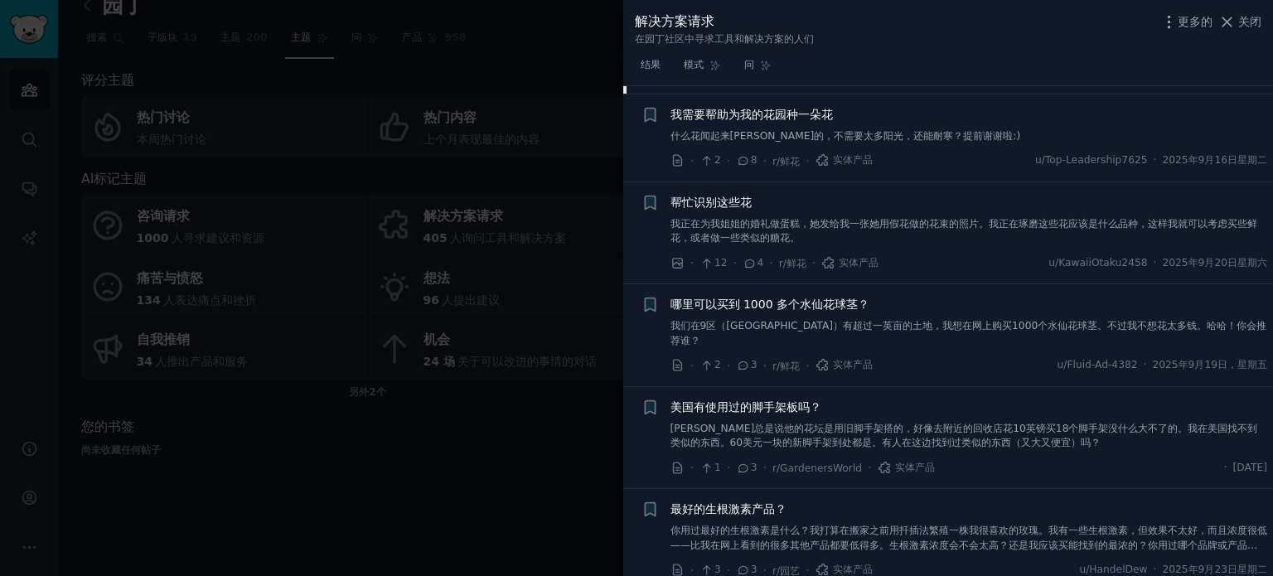
scroll to position [616, 0]
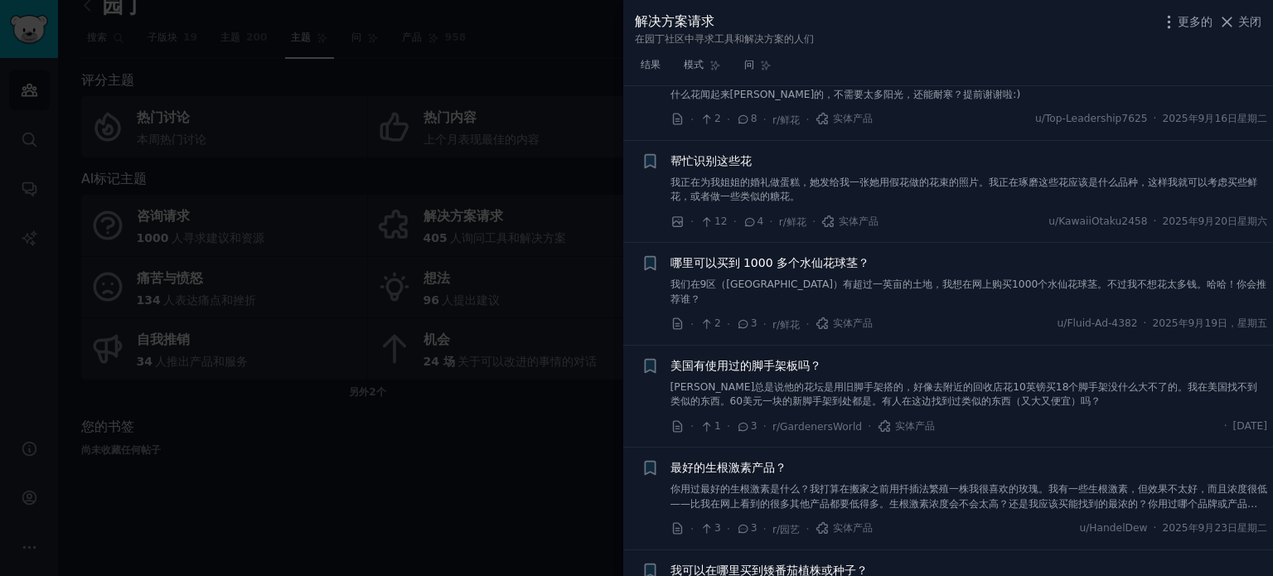
click at [827, 381] on font "[PERSON_NAME]总是说他的花坛是用旧脚手架搭的，好像去附近的回收店花10英镑买18个脚手架没什么大不了的。我在美国找不到类似的东西。60美元一块的新…" at bounding box center [963, 394] width 587 height 27
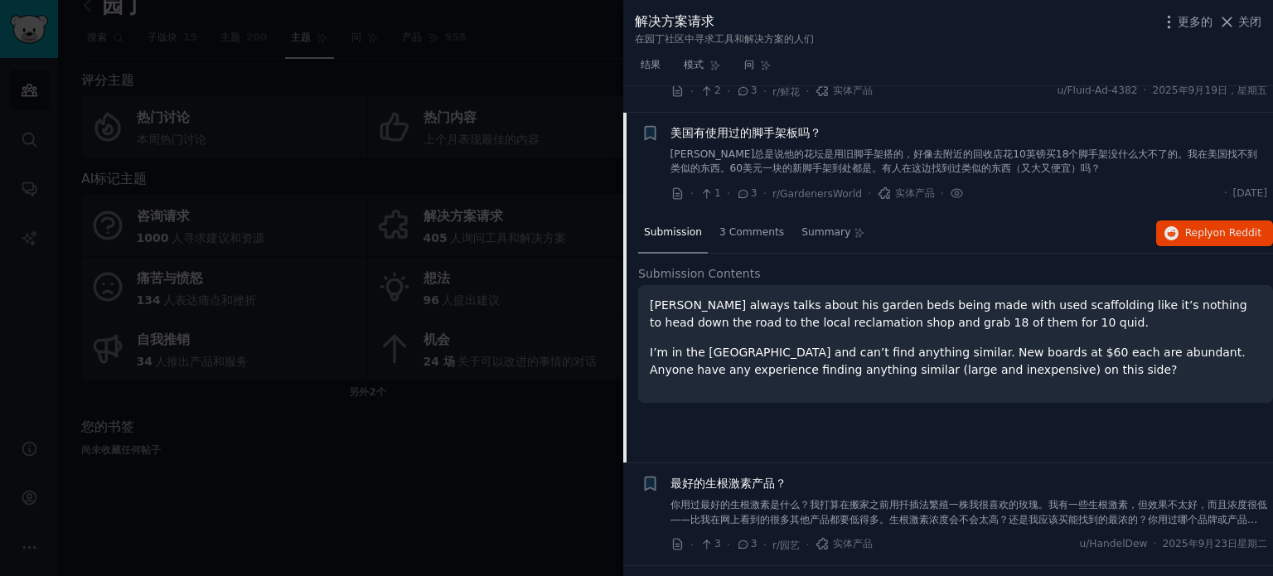
scroll to position [581, 0]
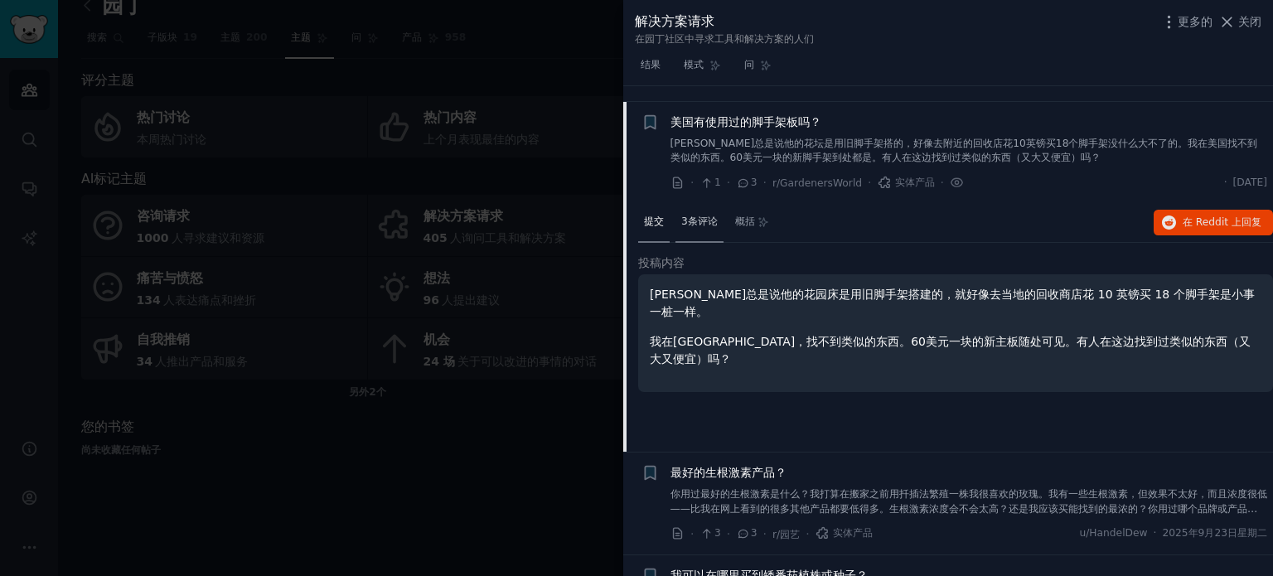
click at [696, 215] on font "3条评论" at bounding box center [699, 221] width 36 height 12
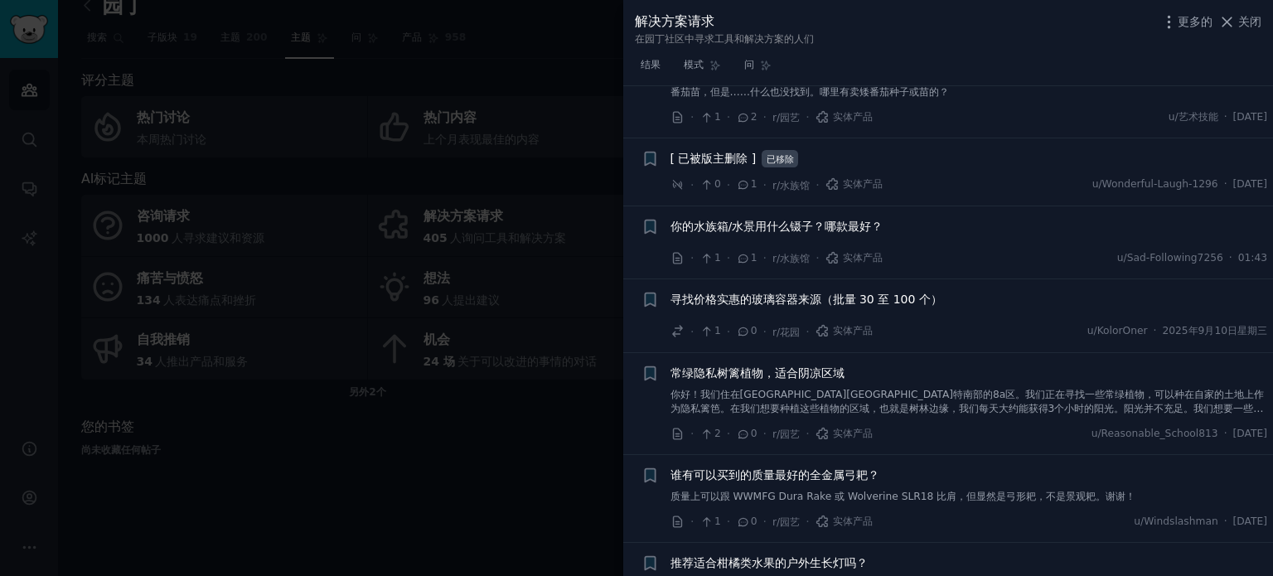
scroll to position [1166, 0]
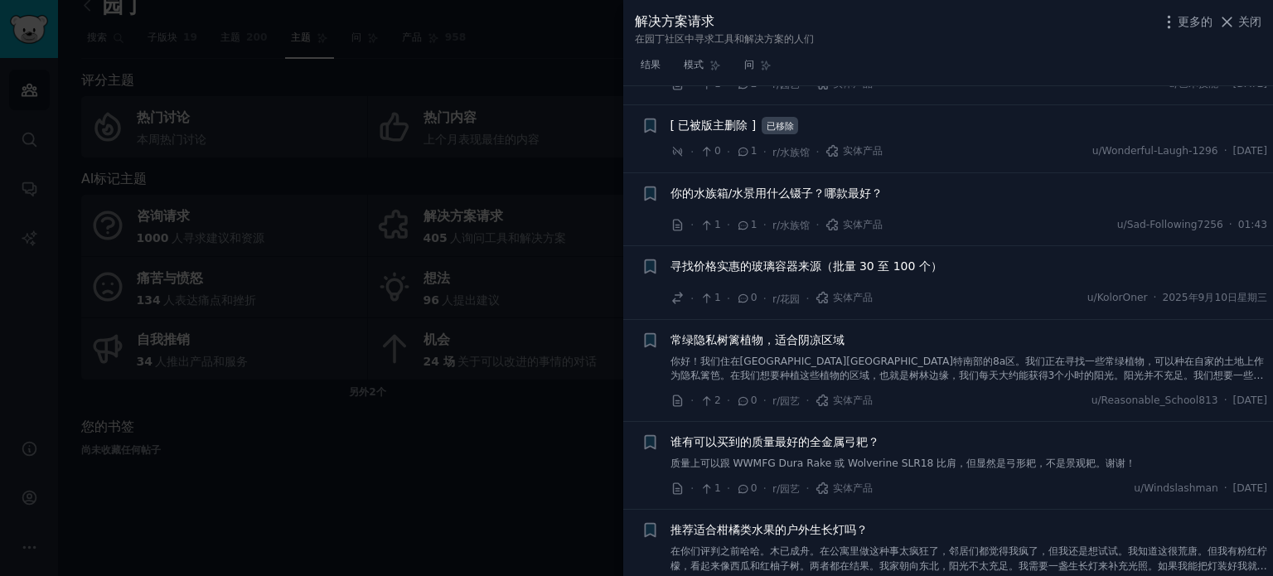
click at [744, 433] on div "谁有可以买到的质量最好的全金属弓耙？ 质量上可以跟 WWMFG Dura Rake 或 Wolverine SLR18 比肩，但显然是弓形耙，不是景观耙。谢谢！" at bounding box center [968, 452] width 597 height 38
click at [755, 457] on font "质量上可以跟 WWMFG Dura Rake 或 Wolverine SLR18 比肩，但显然是弓形耙，不是景观耙。谢谢！" at bounding box center [903, 463] width 466 height 12
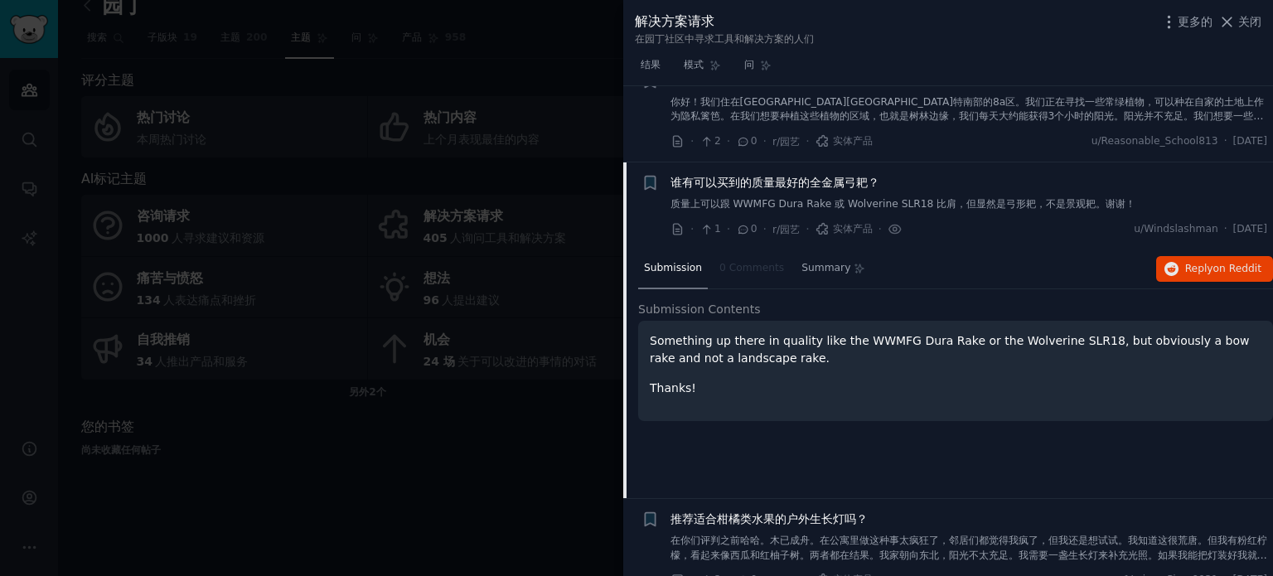
scroll to position [1151, 0]
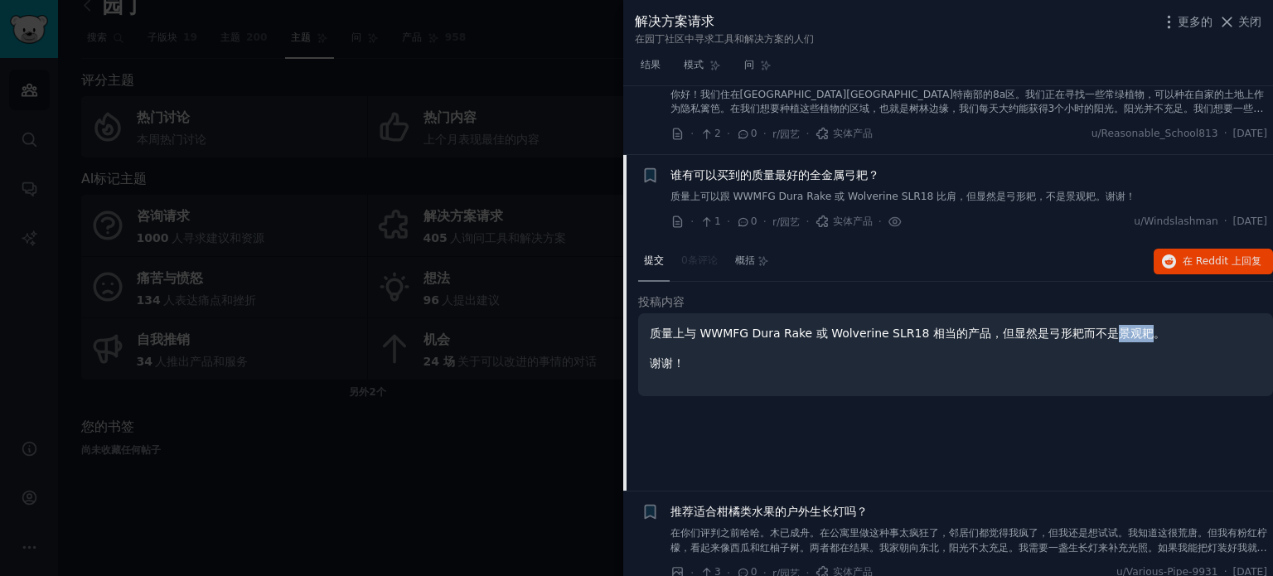
drag, startPoint x: 1113, startPoint y: 316, endPoint x: 1140, endPoint y: 317, distance: 26.5
click at [1140, 326] on font "质量上与 WWMFG Dura Rake 或 Wolverine SLR18 相当的产品，但显然是弓形耙而不是景观耙。" at bounding box center [907, 332] width 515 height 13
copy font "景观耙"
click at [918, 326] on font "质量上与 WWMFG Dura Rake 或 Wolverine SLR18 相当的产品，但显然是弓形耙而不是景观耙。" at bounding box center [907, 332] width 515 height 13
click at [1185, 249] on button "在 Reddit 上 回复" at bounding box center [1212, 262] width 119 height 27
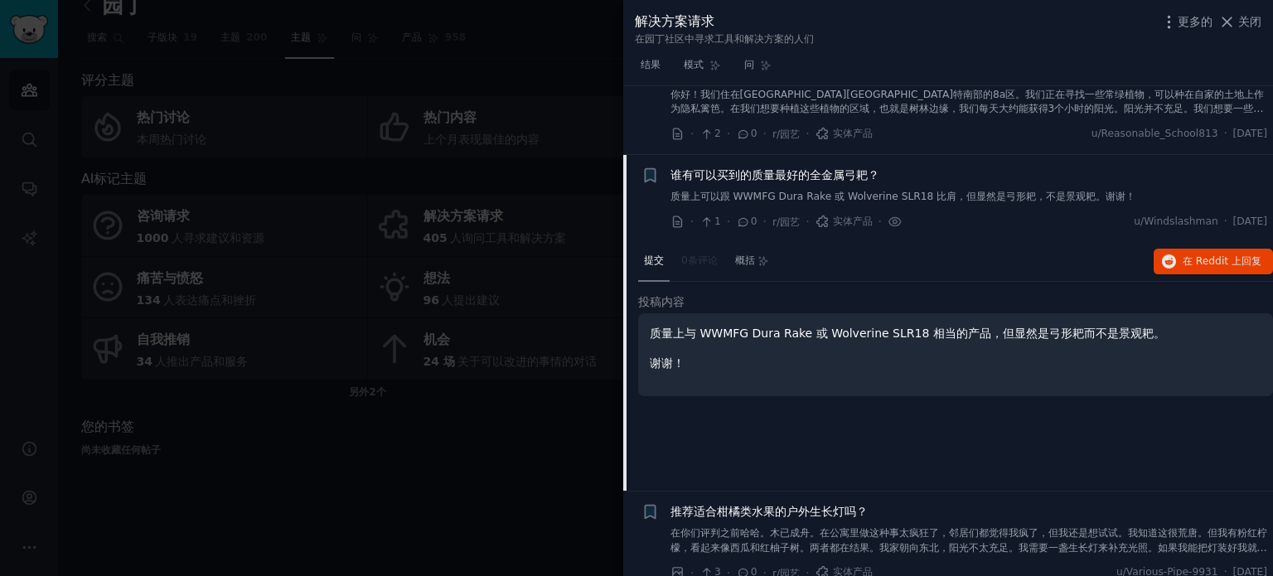
click at [769, 505] on font "推荐适合柑橘类水果的户外生长灯吗？" at bounding box center [768, 511] width 197 height 13
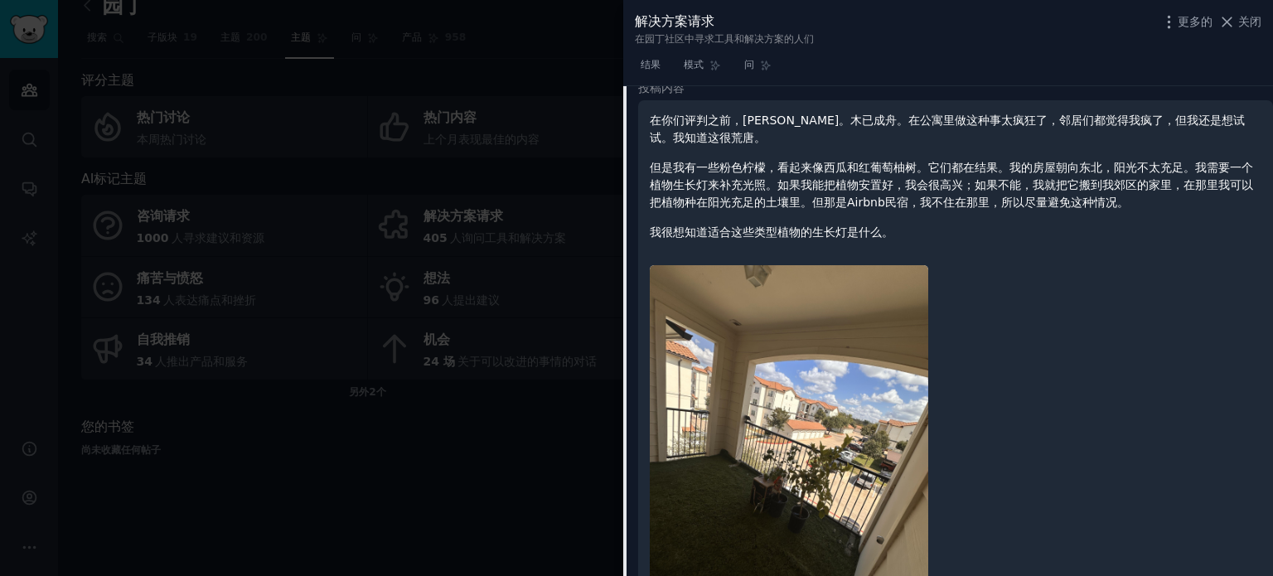
scroll to position [1384, 0]
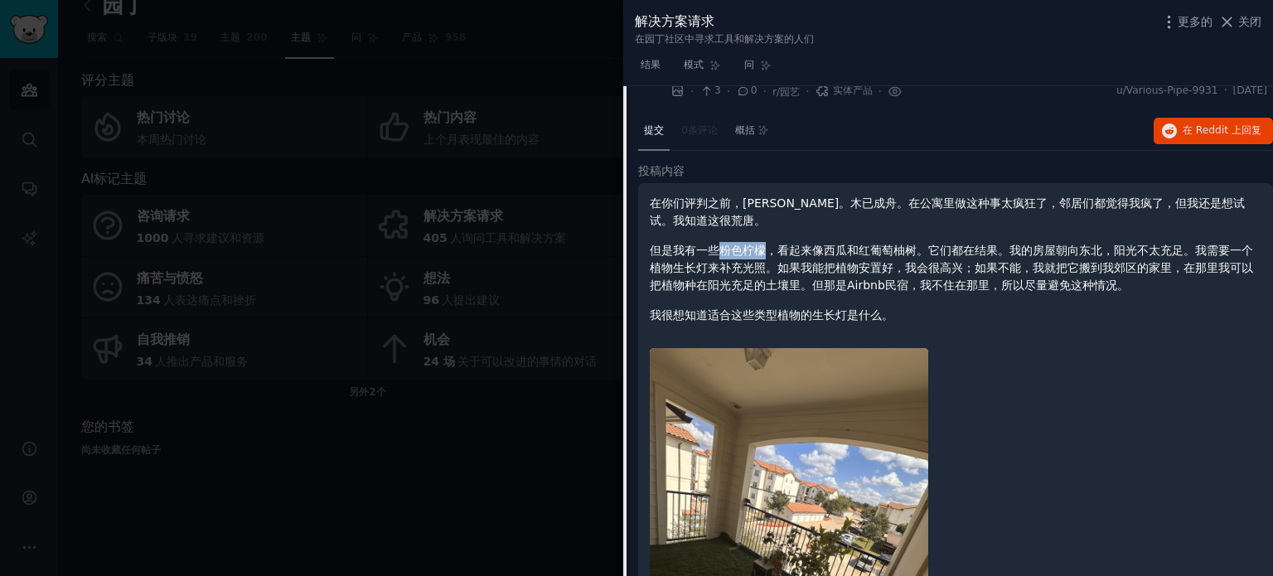
drag, startPoint x: 717, startPoint y: 233, endPoint x: 766, endPoint y: 231, distance: 48.1
click at [766, 244] on font "但是我有一些粉色柠檬，看起来像西瓜和红葡萄柚树。它们都在结果。我的房屋朝向东北，阳光不太充足。我需要一个植物生长灯来补充光照。如果我能把植物安置好，我会很高兴…" at bounding box center [951, 268] width 603 height 48
copy font "粉色柠檬"
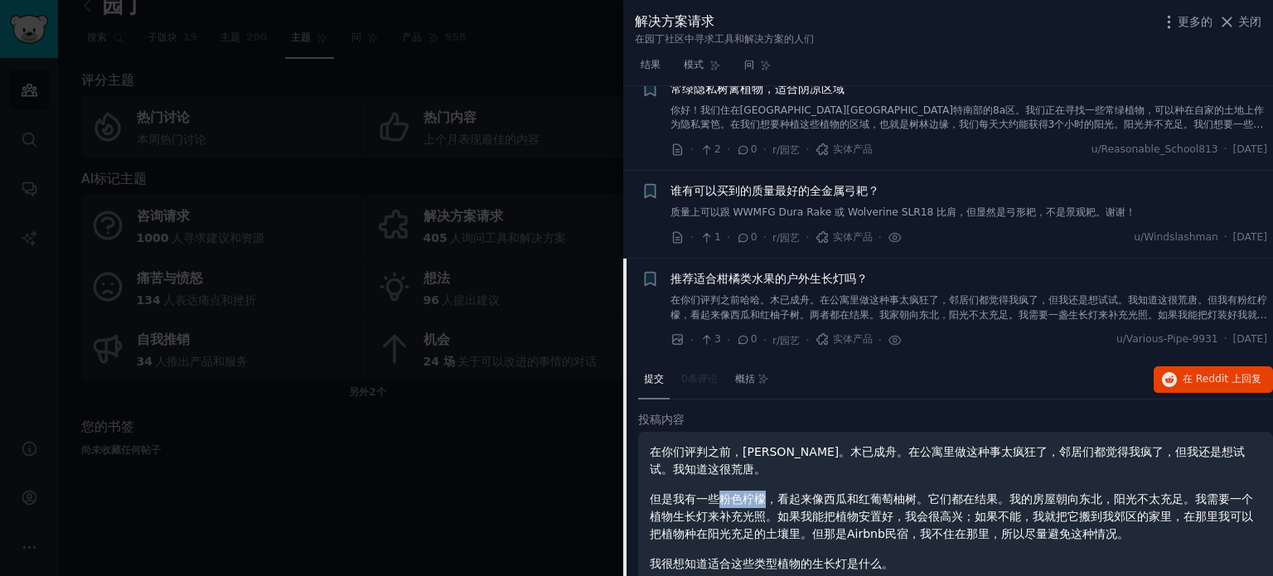
scroll to position [1218, 0]
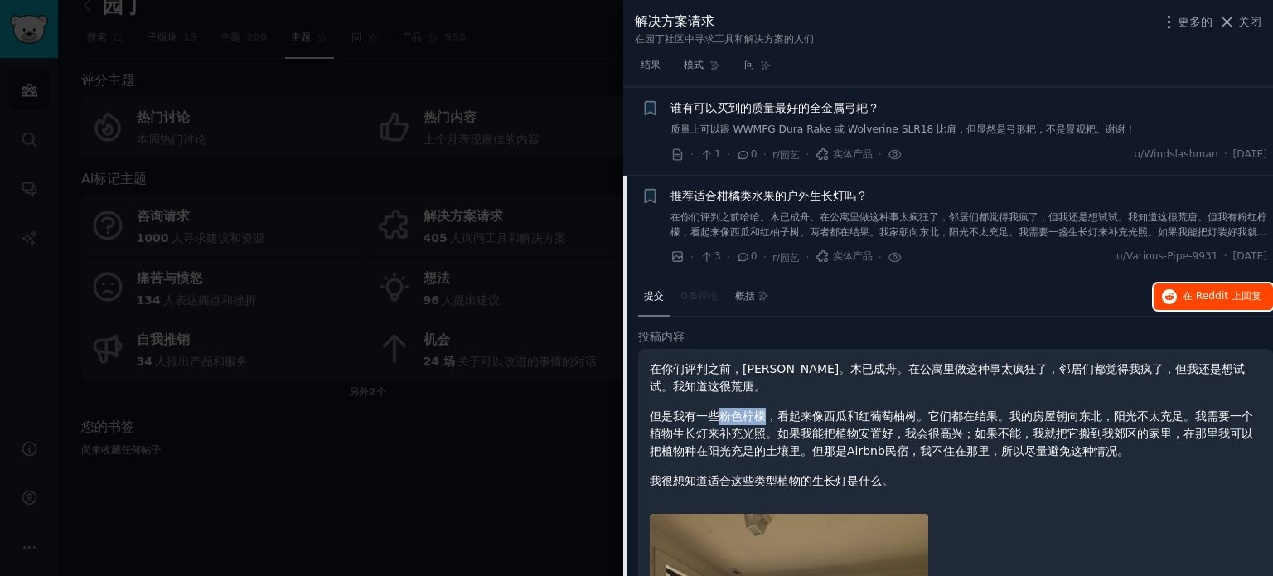
click at [1187, 289] on span "在 Reddit 上 回复" at bounding box center [1221, 296] width 79 height 15
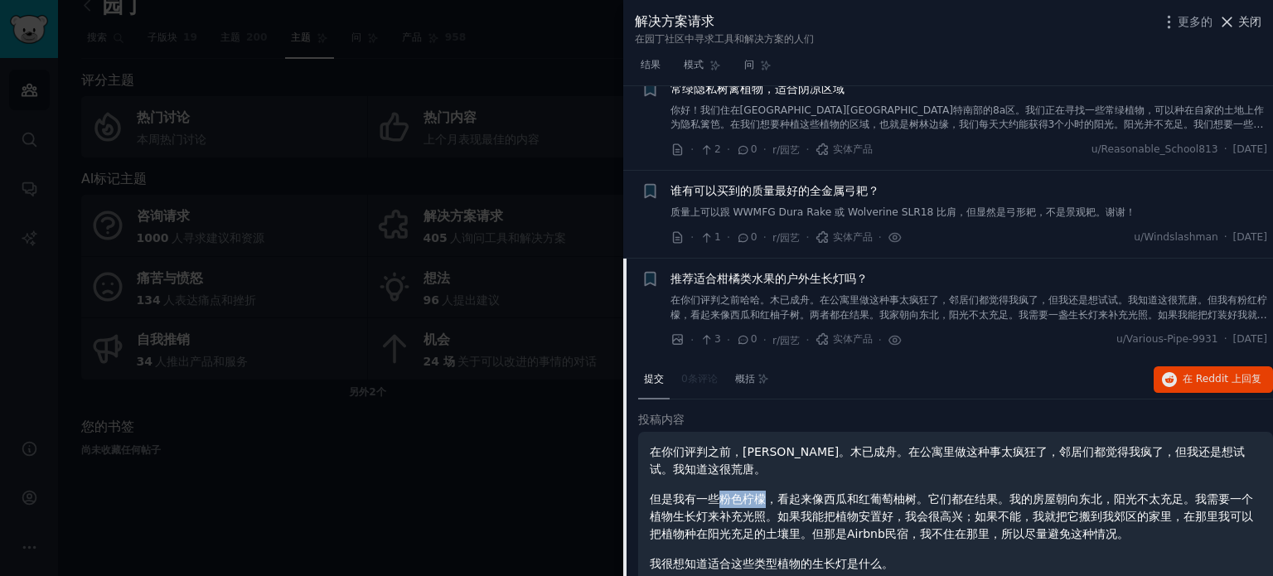
click at [1249, 19] on font "关闭" at bounding box center [1249, 21] width 23 height 13
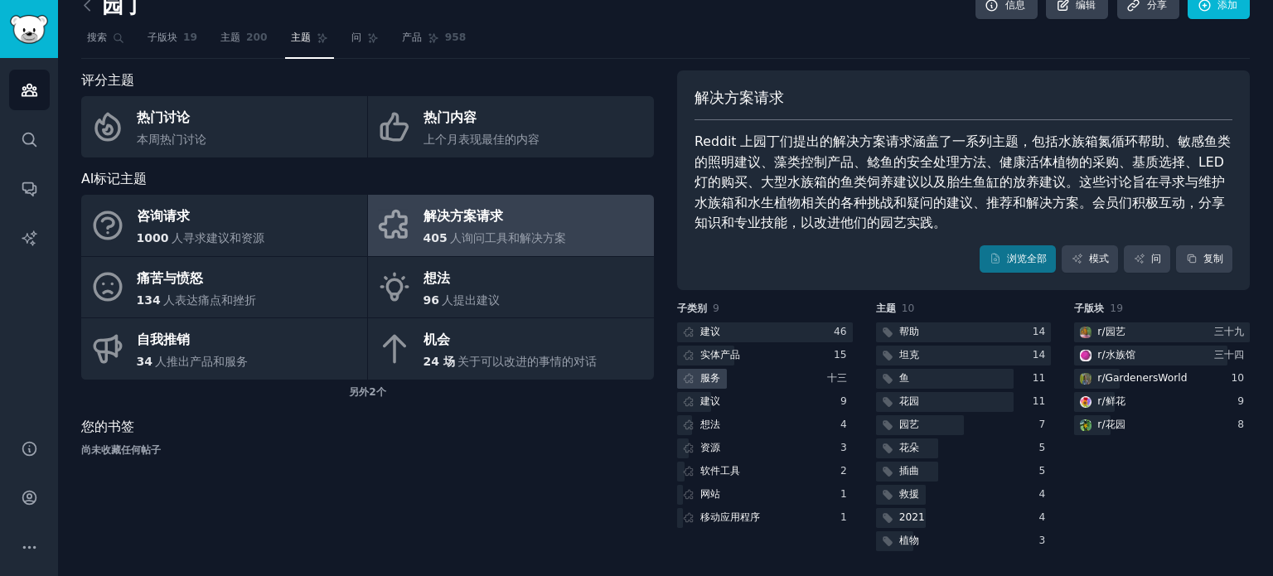
click at [712, 374] on font "服务" at bounding box center [710, 378] width 20 height 12
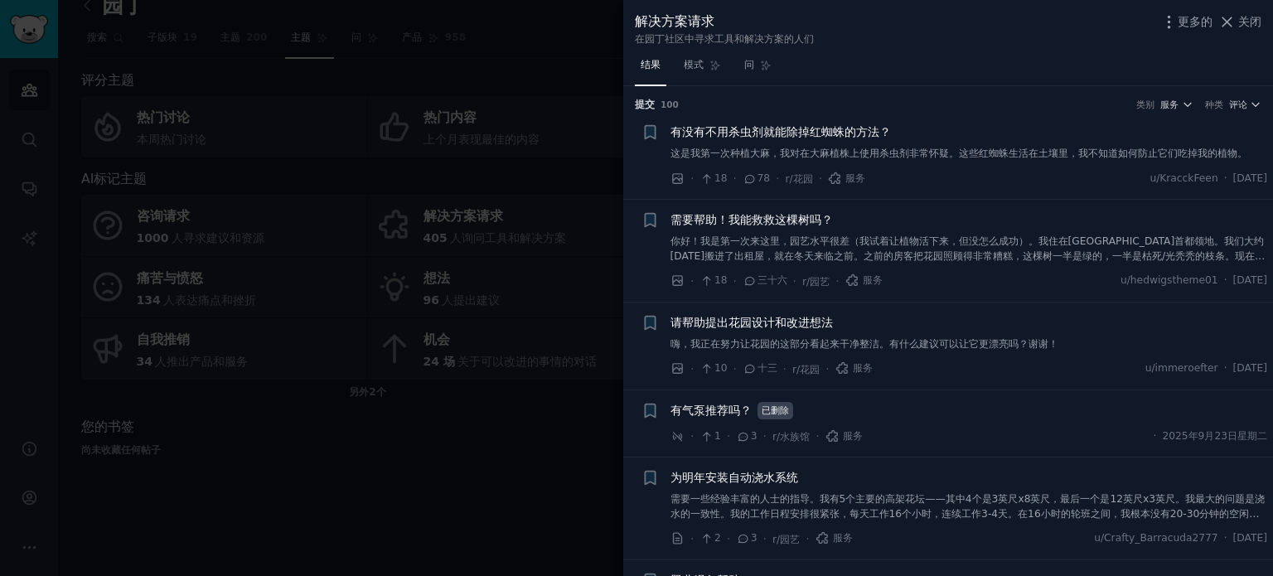
click at [766, 324] on font "请帮助提出花园设计和改进想法" at bounding box center [751, 322] width 162 height 13
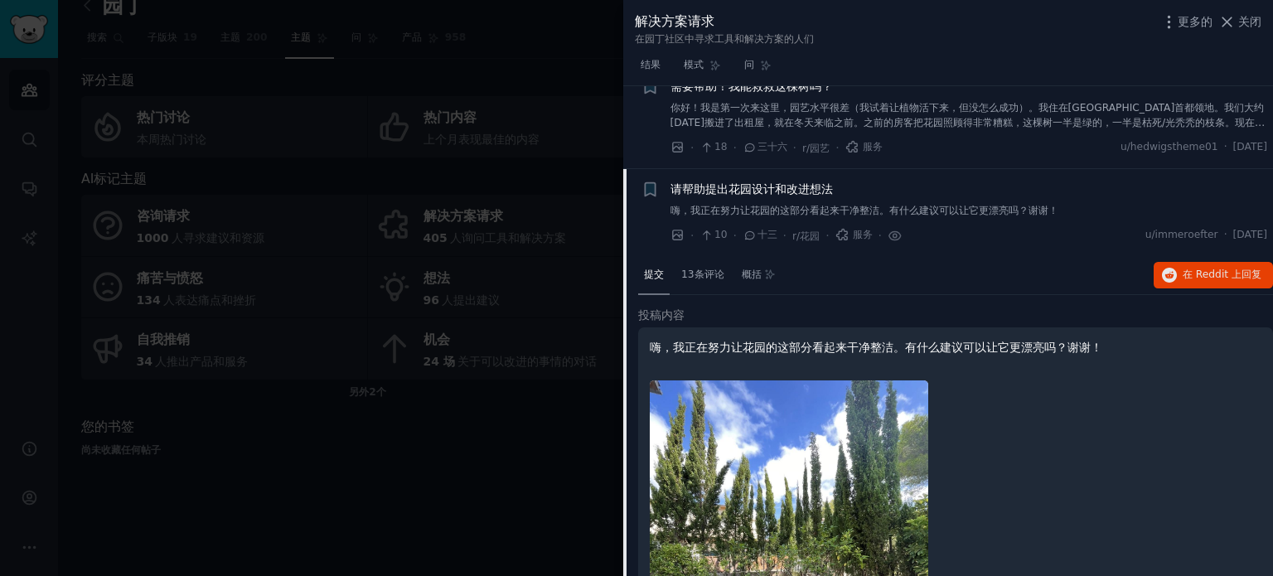
scroll to position [133, 0]
click at [700, 277] on font "13条评论" at bounding box center [702, 275] width 43 height 12
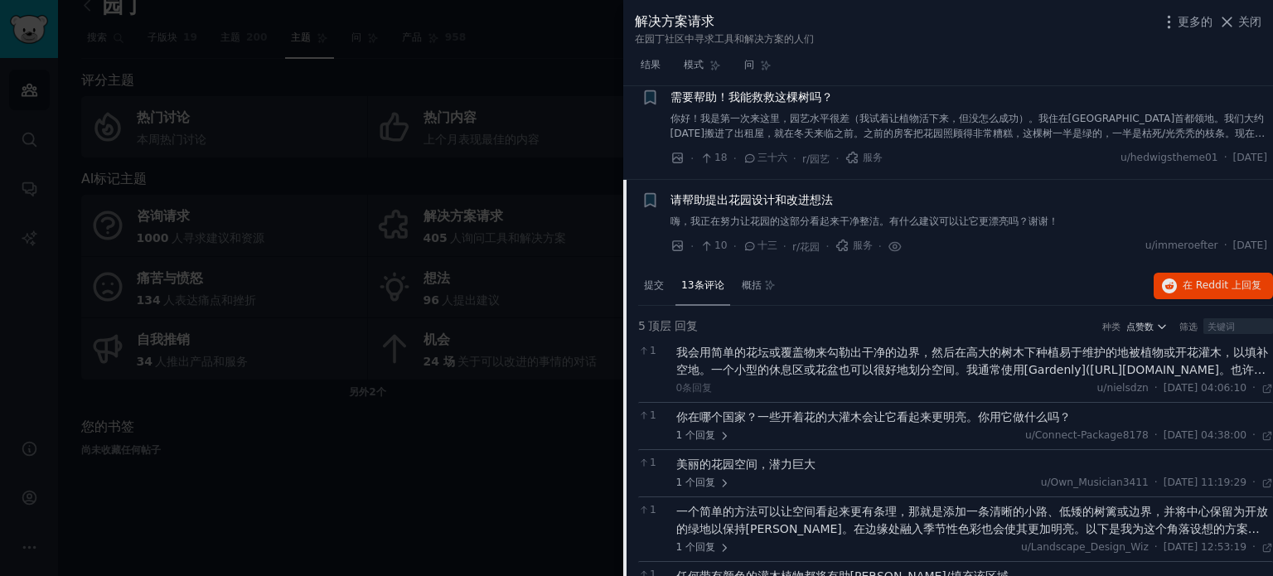
scroll to position [249, 0]
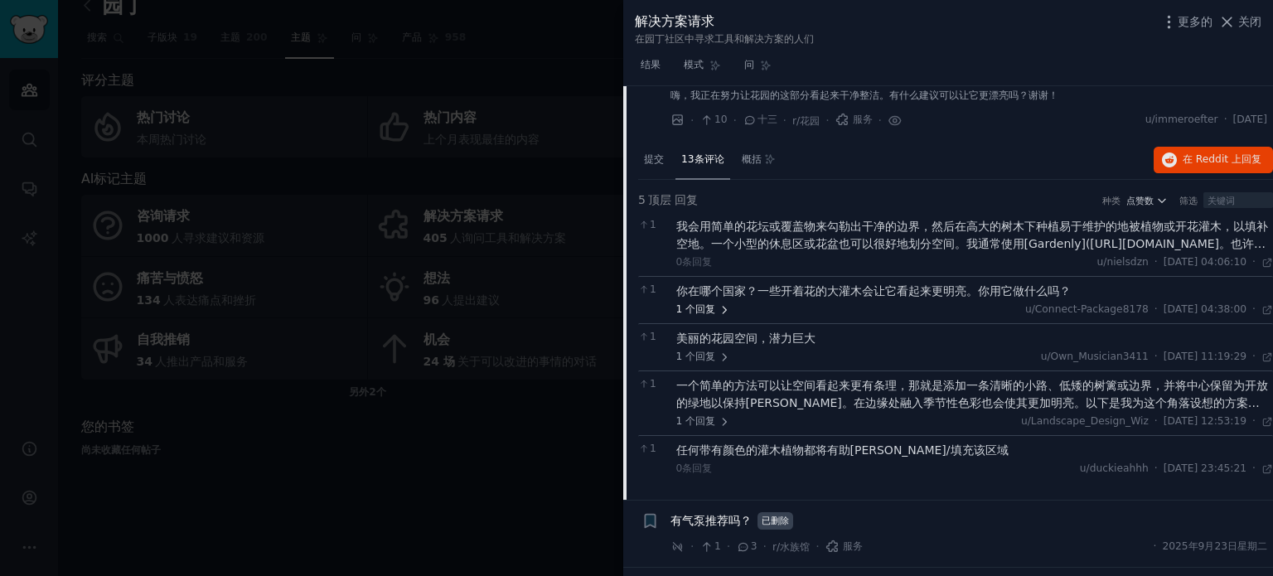
click at [703, 312] on font "回复" at bounding box center [705, 309] width 20 height 12
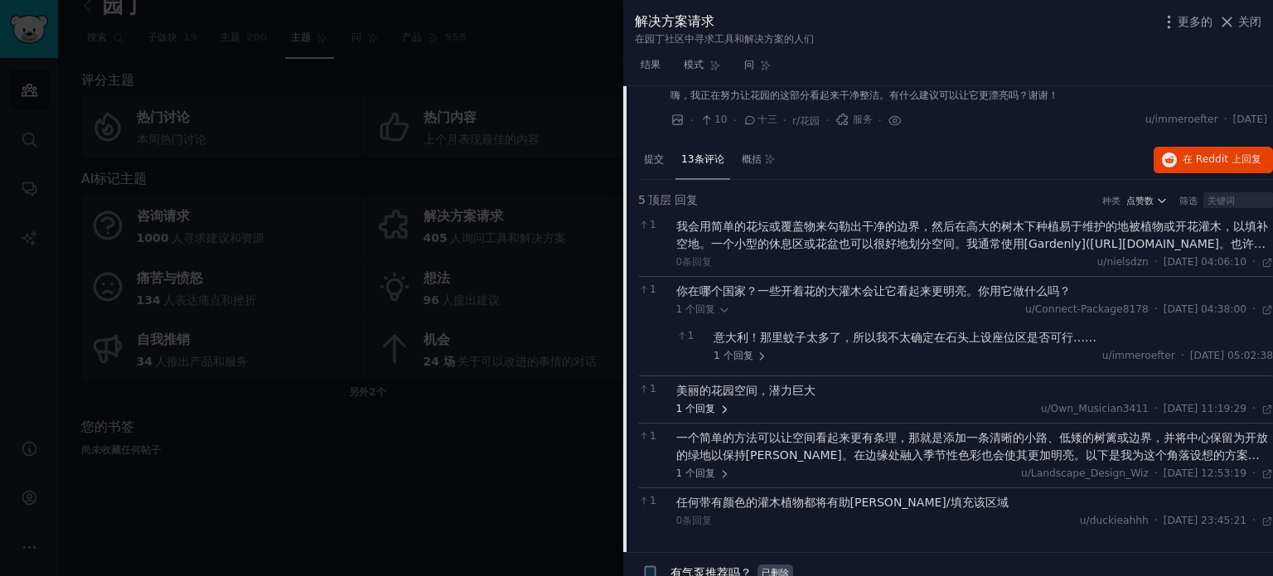
click at [708, 408] on font "回复" at bounding box center [705, 409] width 20 height 12
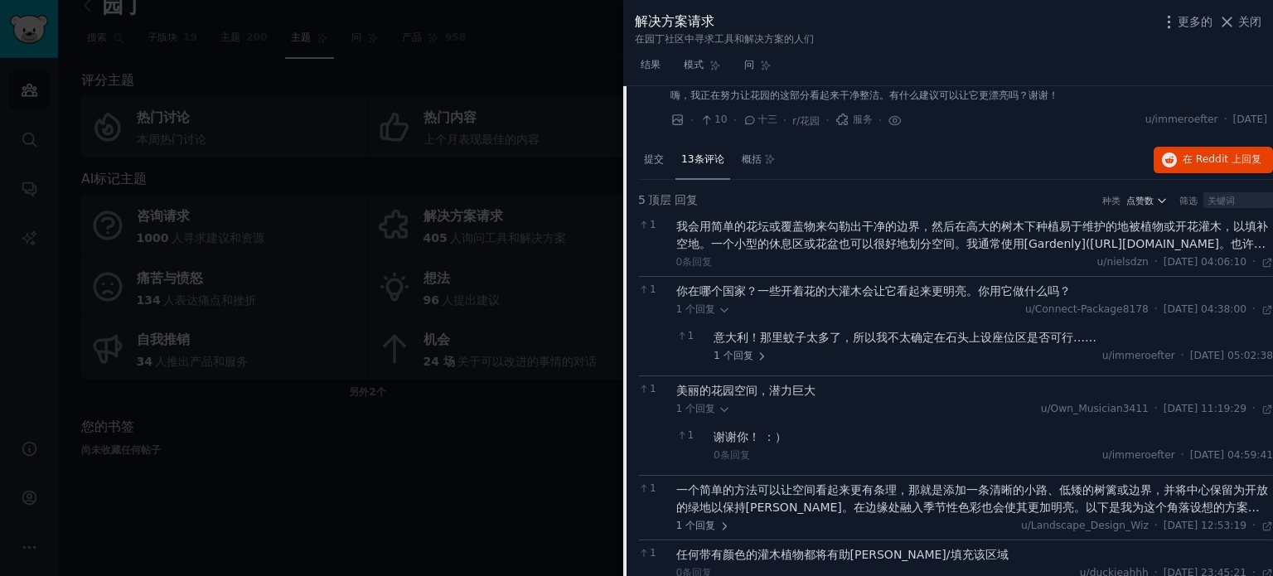
scroll to position [331, 0]
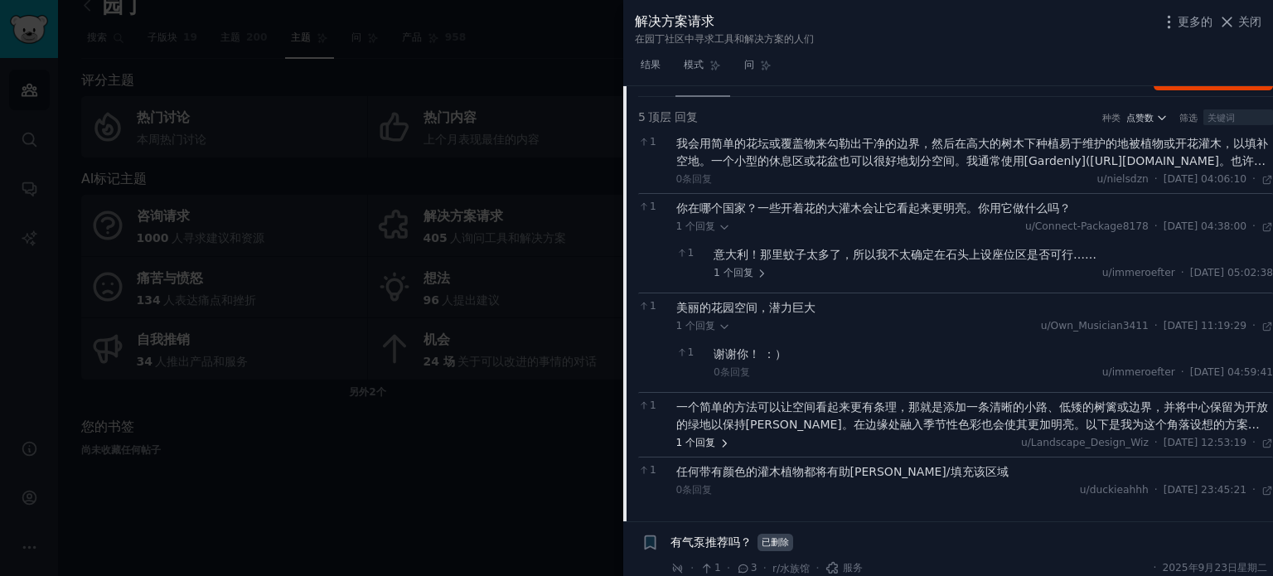
click at [718, 441] on icon at bounding box center [724, 443] width 12 height 12
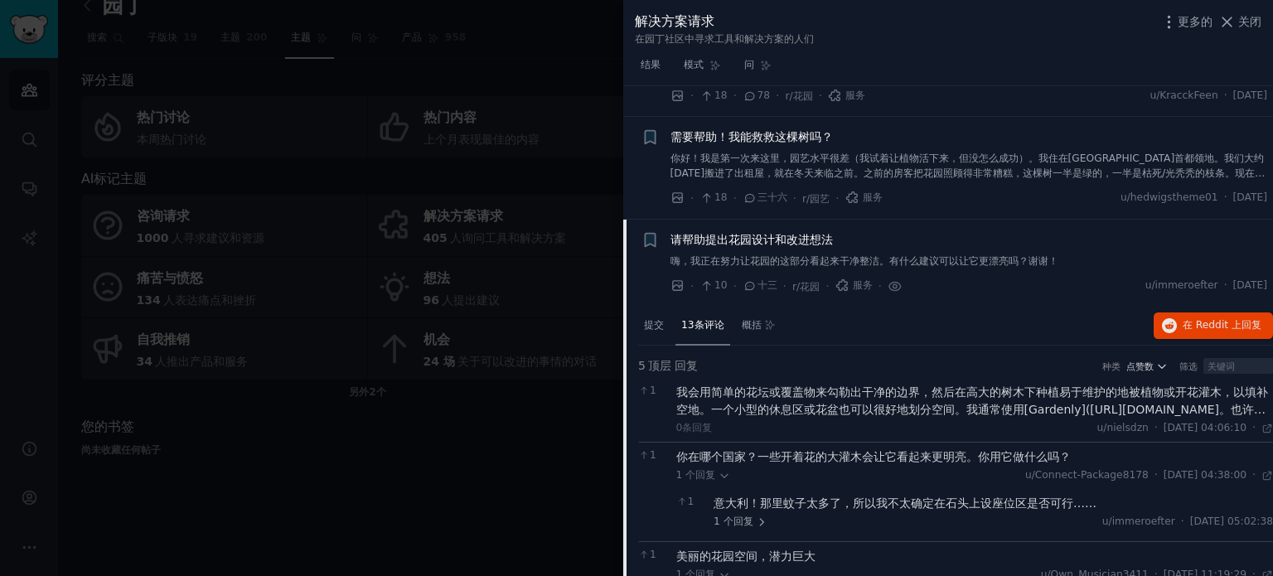
scroll to position [249, 0]
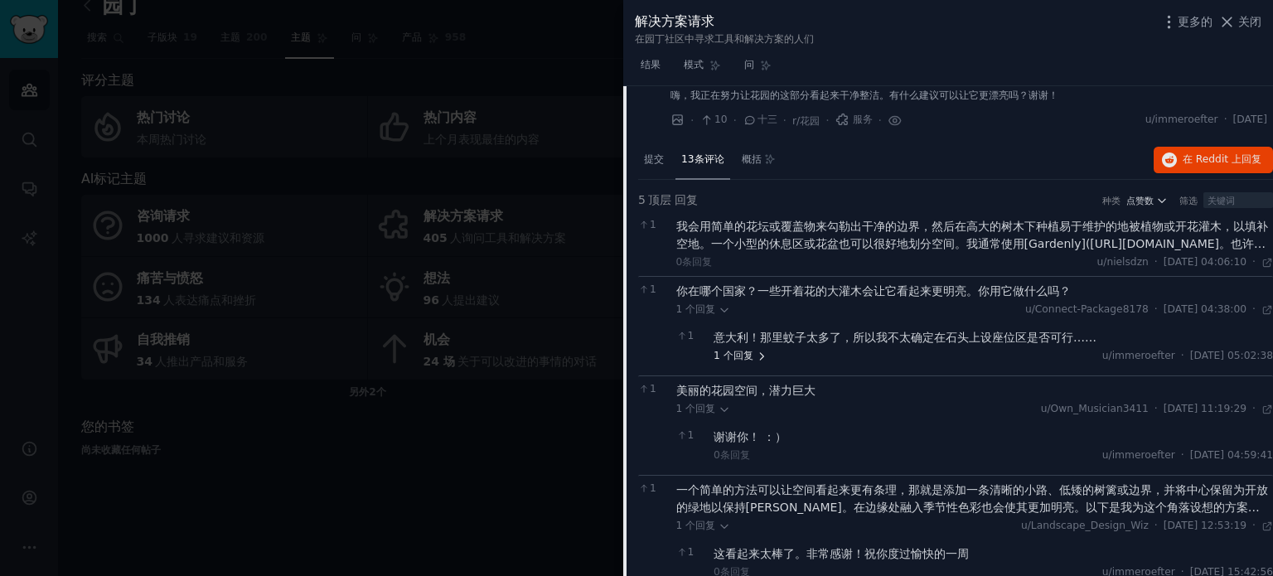
click at [750, 353] on font "回复" at bounding box center [743, 356] width 20 height 12
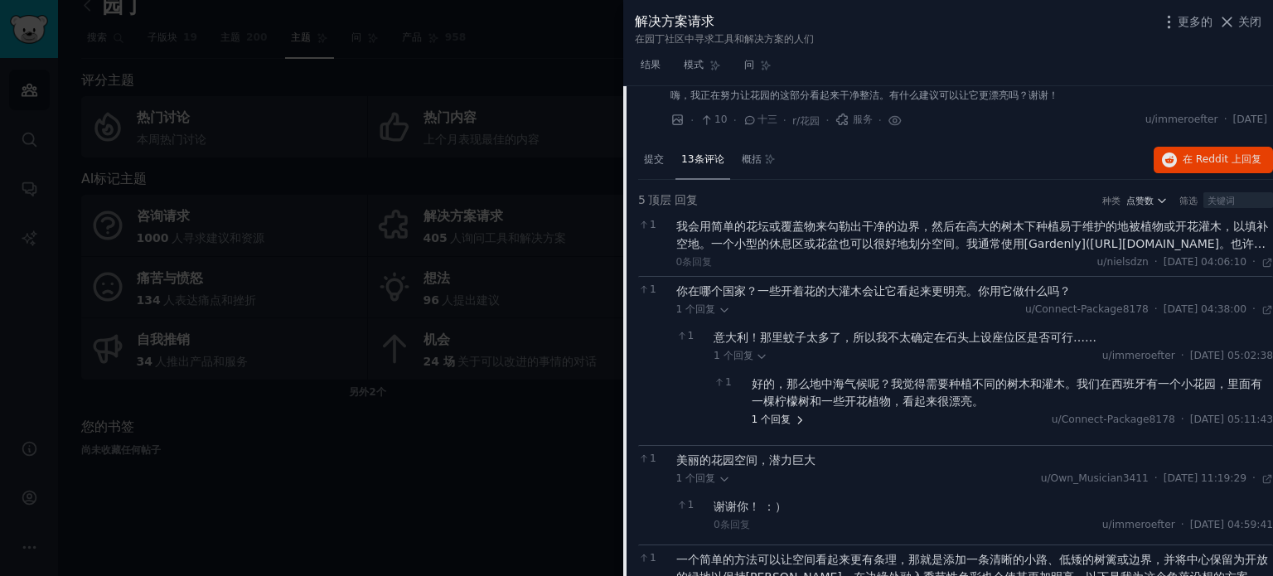
click at [790, 415] on font "回复" at bounding box center [780, 419] width 20 height 12
